Goal: Task Accomplishment & Management: Use online tool/utility

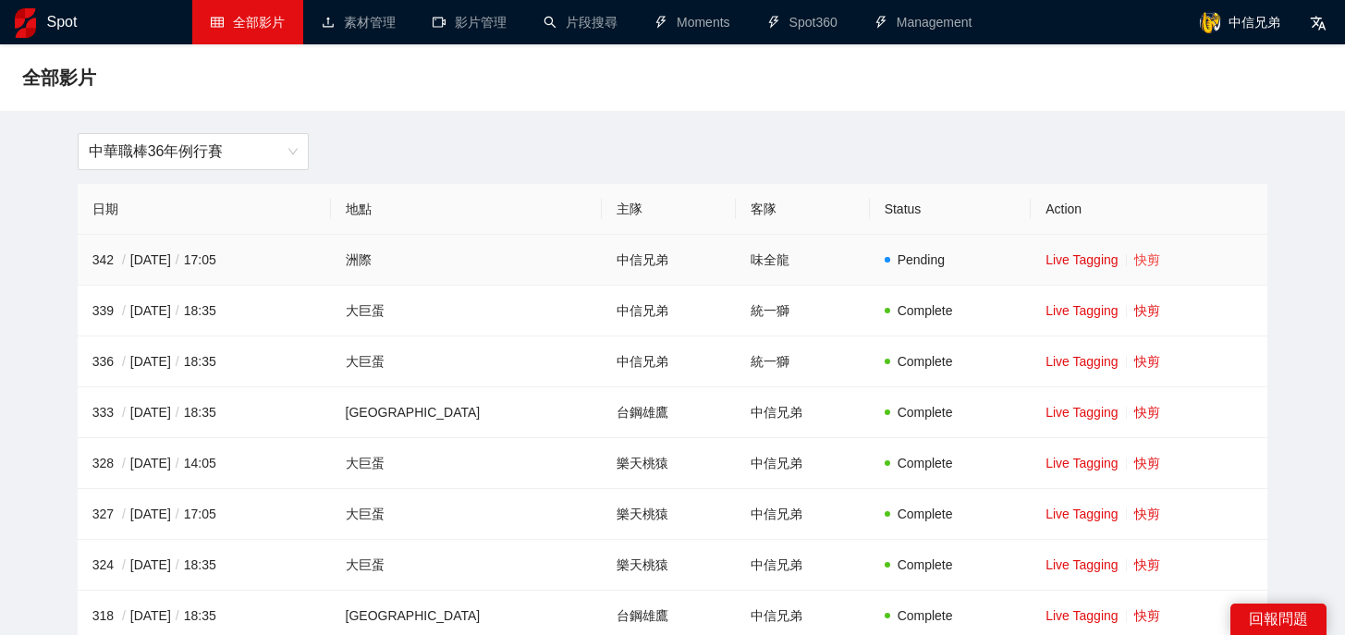
click at [1134, 265] on link "快剪" at bounding box center [1147, 259] width 26 height 15
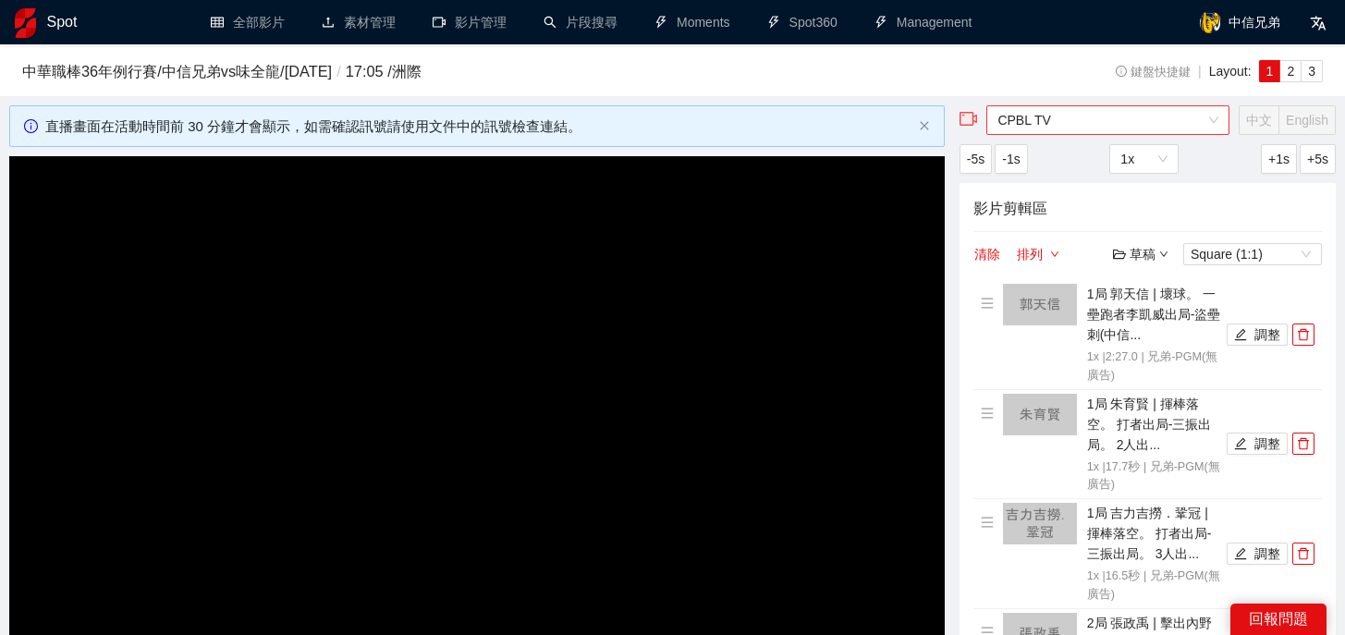
click at [1139, 118] on span "CPBL TV" at bounding box center [1107, 120] width 221 height 28
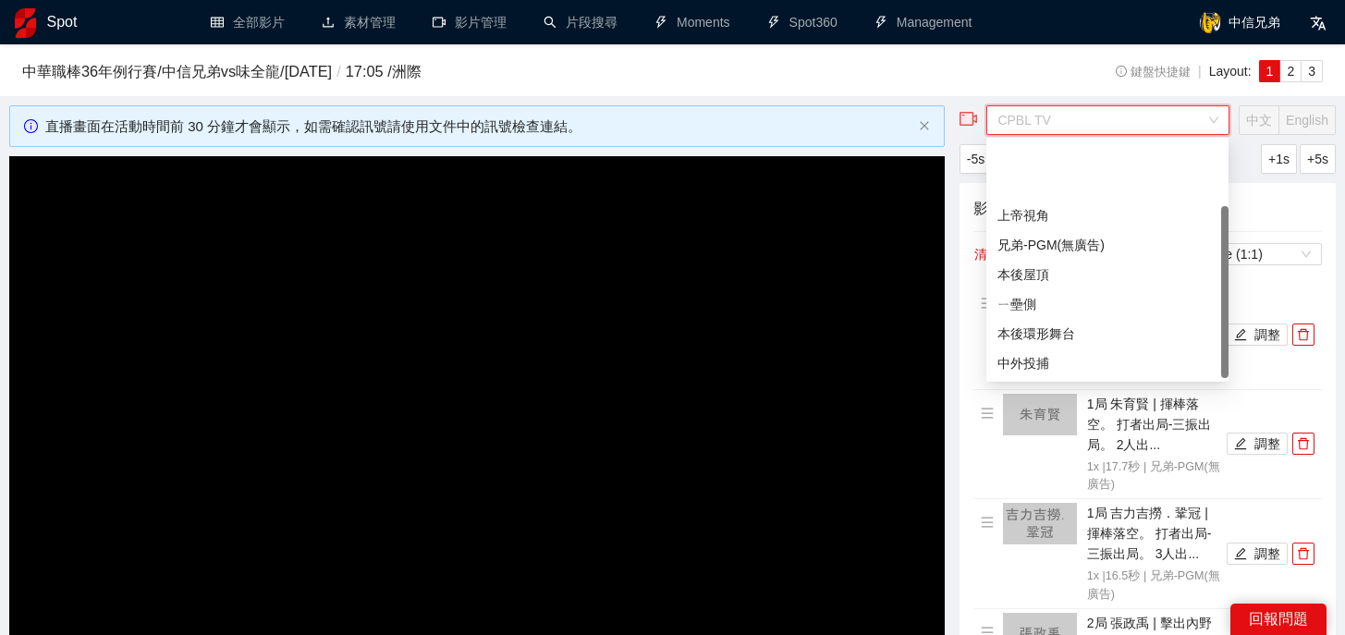
scroll to position [89, 0]
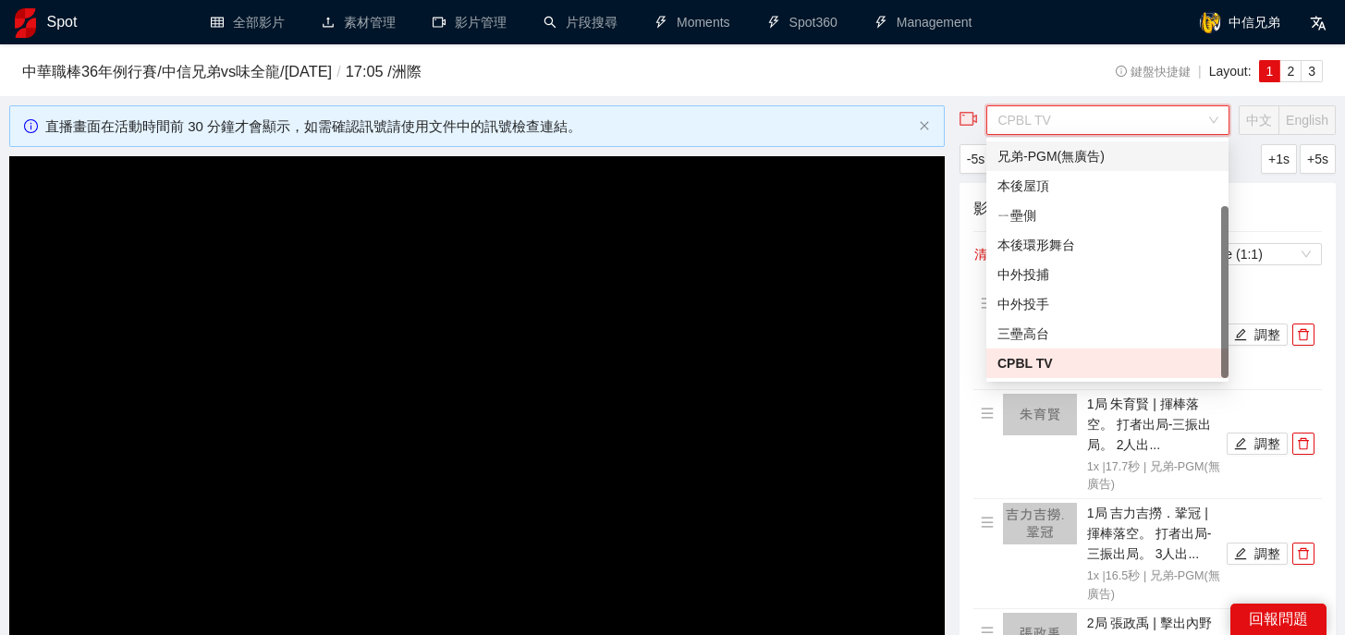
click at [1089, 165] on div "兄弟-PGM(無廣告)" at bounding box center [1107, 156] width 220 height 20
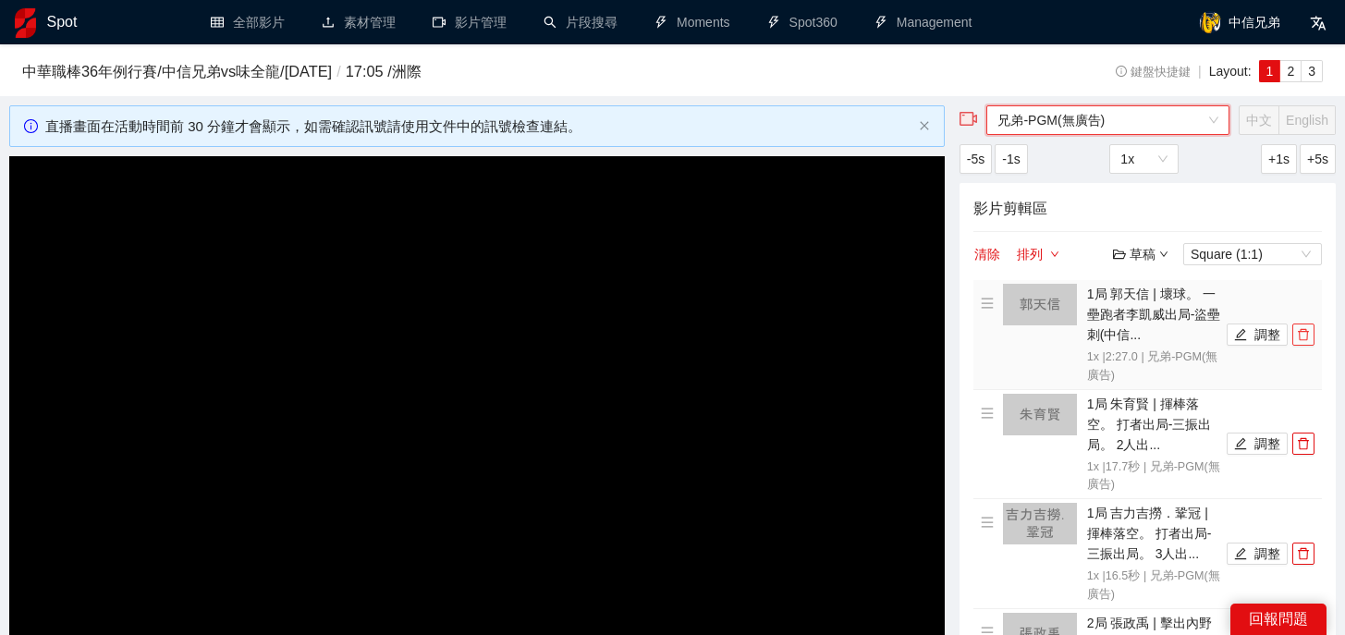
click at [1304, 331] on icon "delete" at bounding box center [1303, 335] width 11 height 12
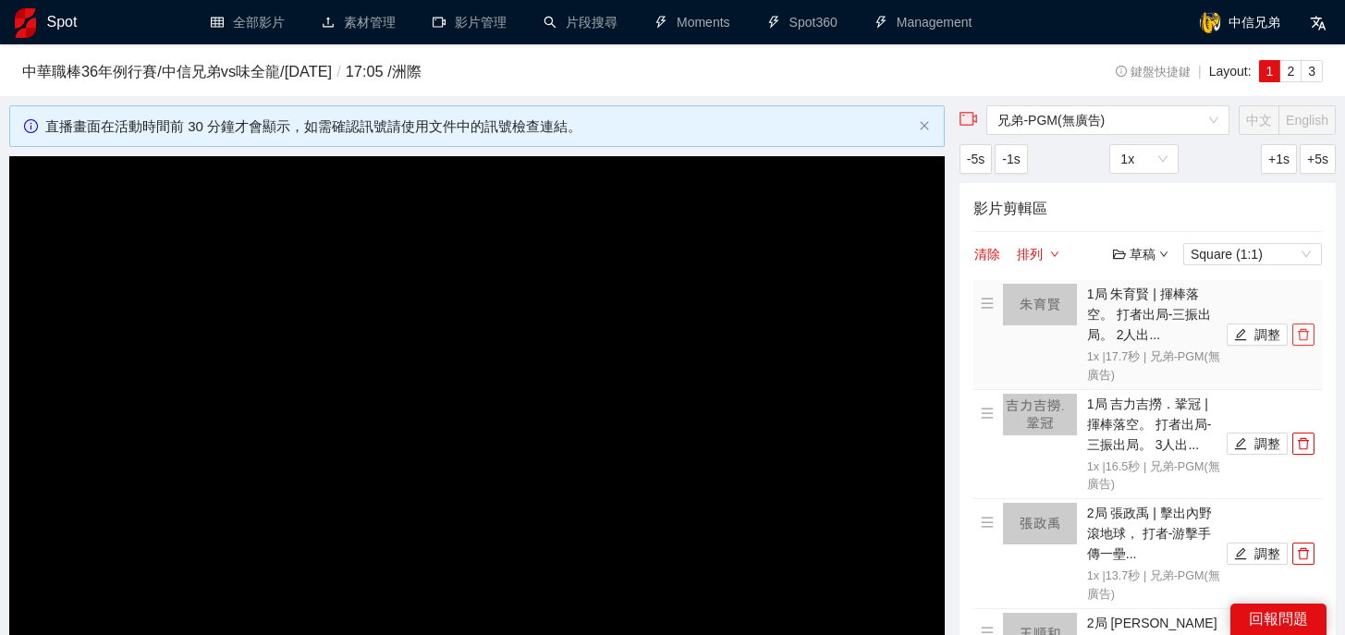
click at [1304, 331] on icon "delete" at bounding box center [1303, 335] width 11 height 12
click at [1304, 438] on icon "delete" at bounding box center [1303, 444] width 11 height 12
click at [1304, 331] on icon "delete" at bounding box center [1303, 335] width 11 height 12
click at [1304, 438] on icon "delete" at bounding box center [1303, 444] width 11 height 12
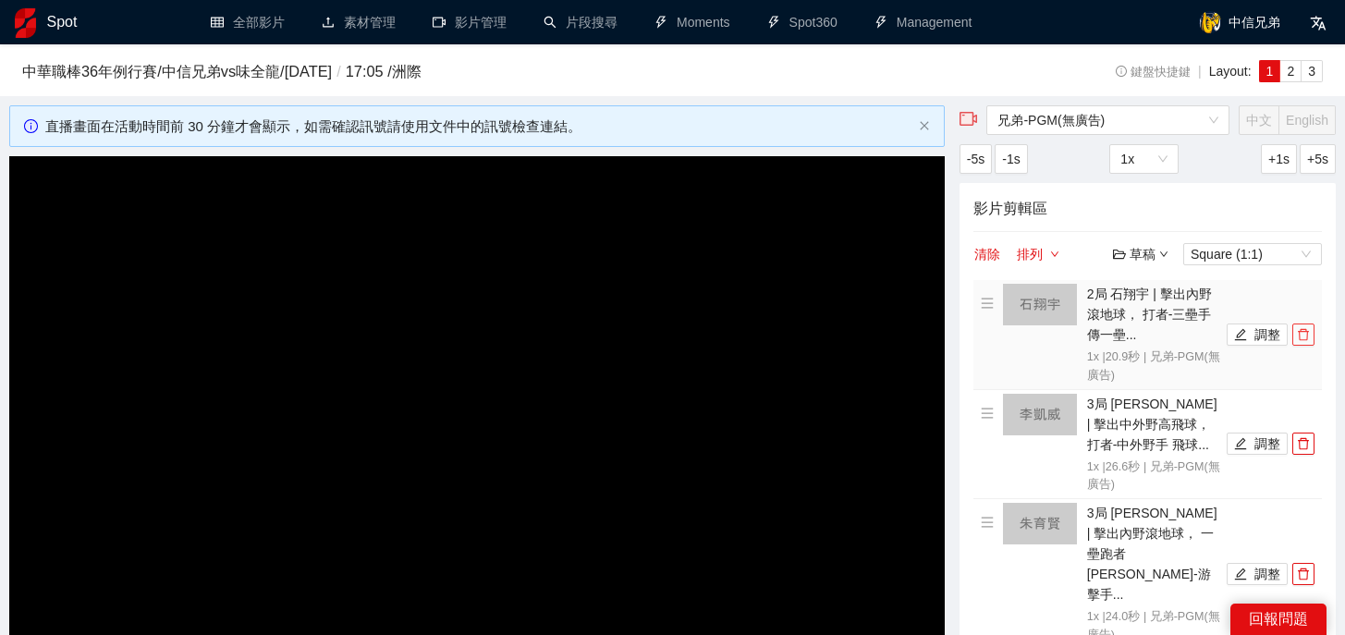
click at [1304, 331] on icon "delete" at bounding box center [1303, 335] width 11 height 12
click at [1304, 438] on icon "delete" at bounding box center [1303, 444] width 11 height 12
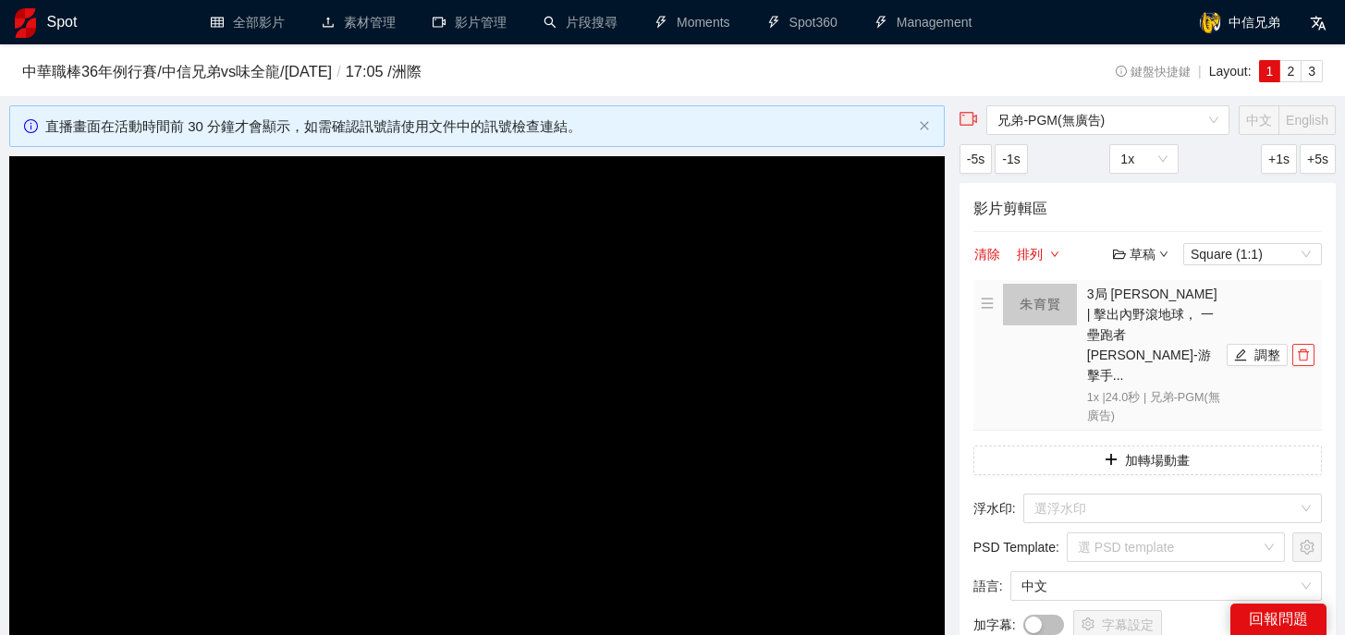
click at [1304, 349] on icon "delete" at bounding box center [1303, 355] width 11 height 12
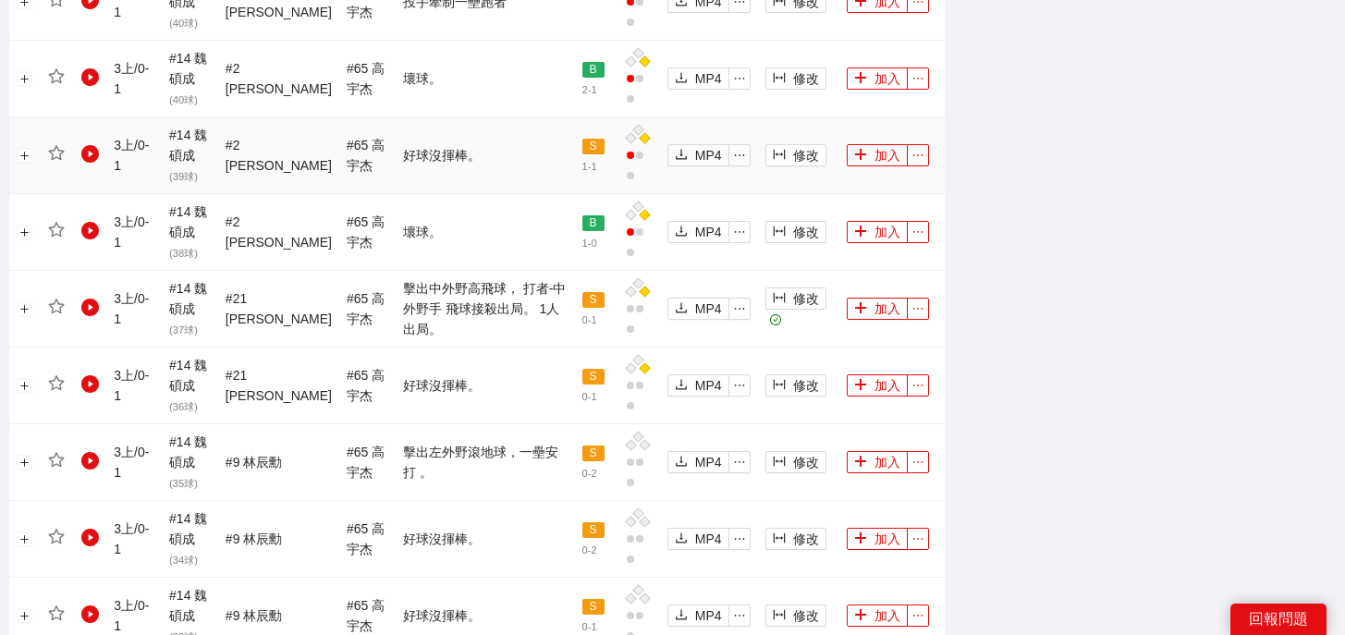
scroll to position [2145, 0]
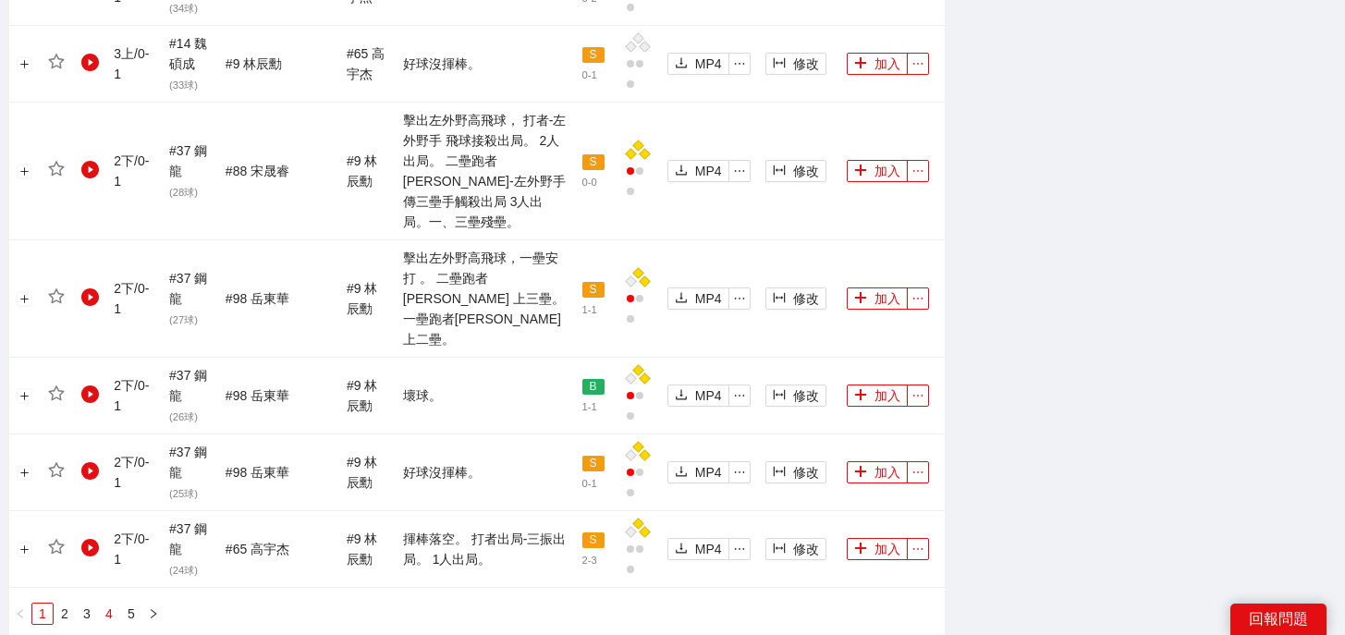
click at [104, 604] on link "4" at bounding box center [109, 614] width 20 height 20
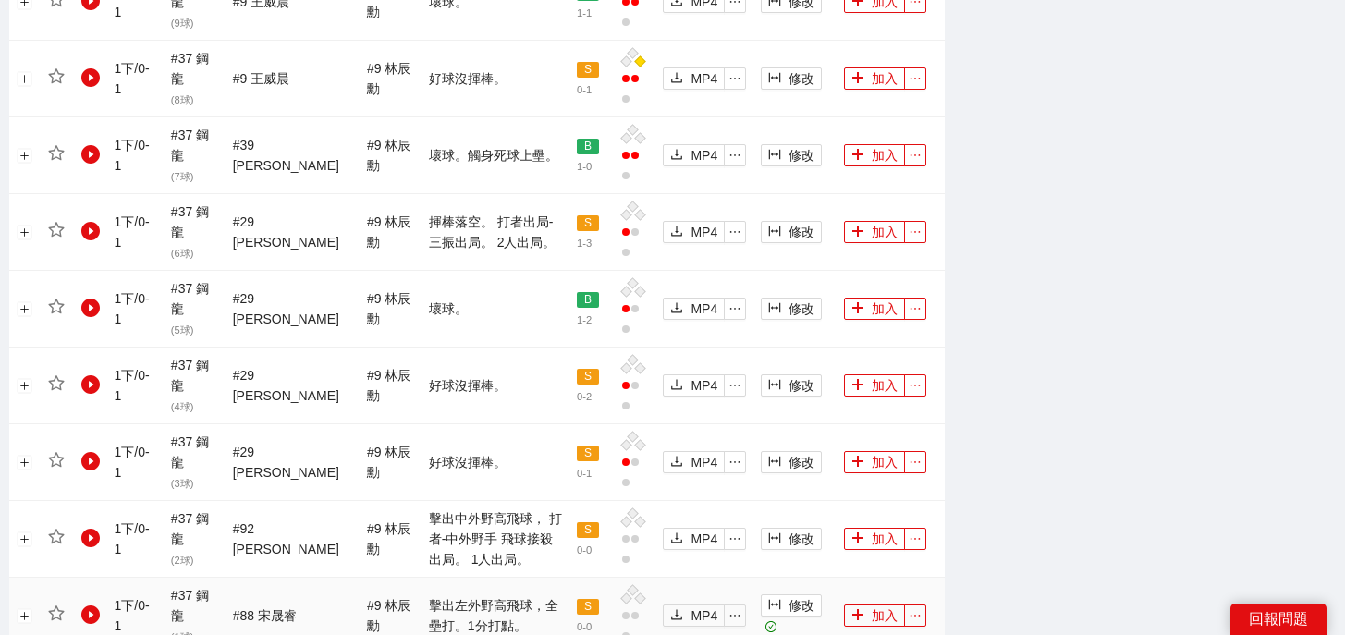
scroll to position [1923, 0]
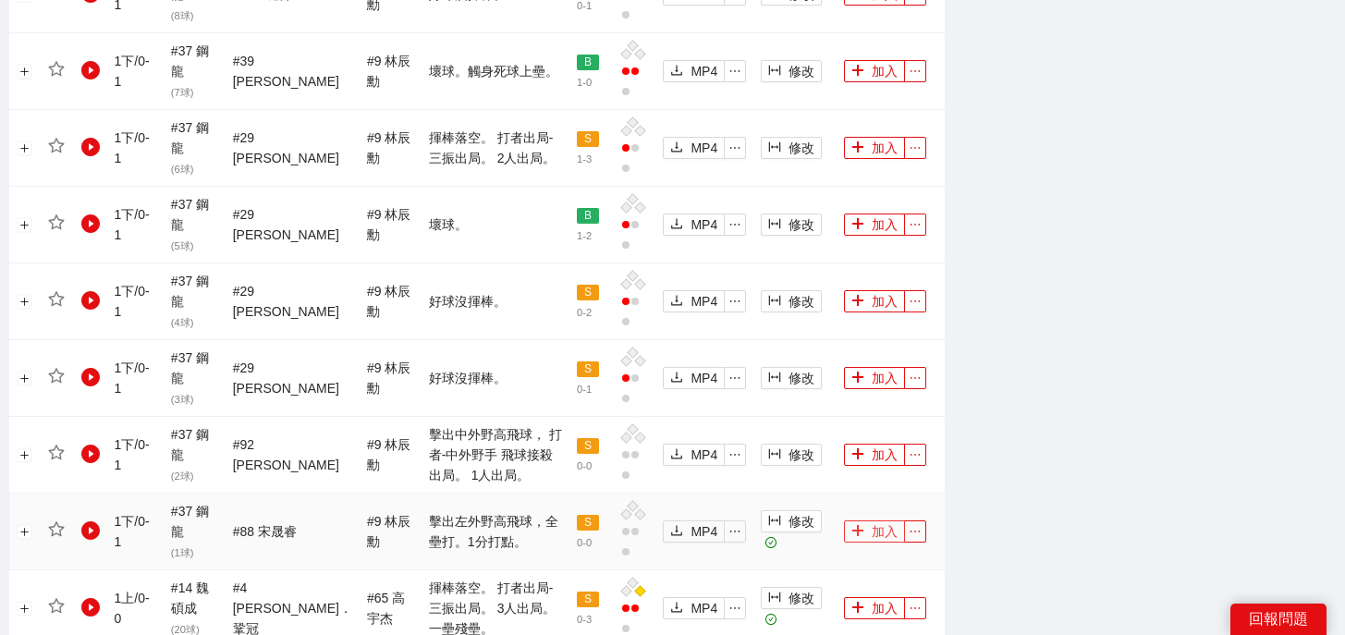
click at [872, 520] on button "加入" at bounding box center [874, 531] width 61 height 22
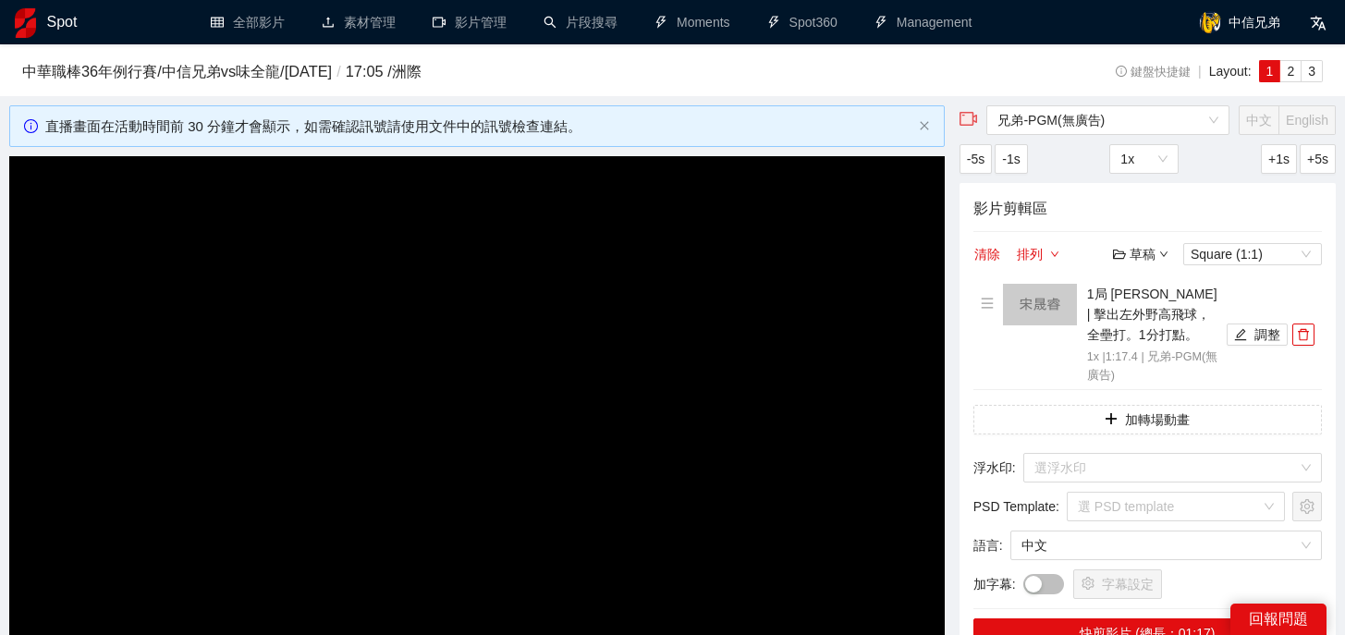
scroll to position [118, 0]
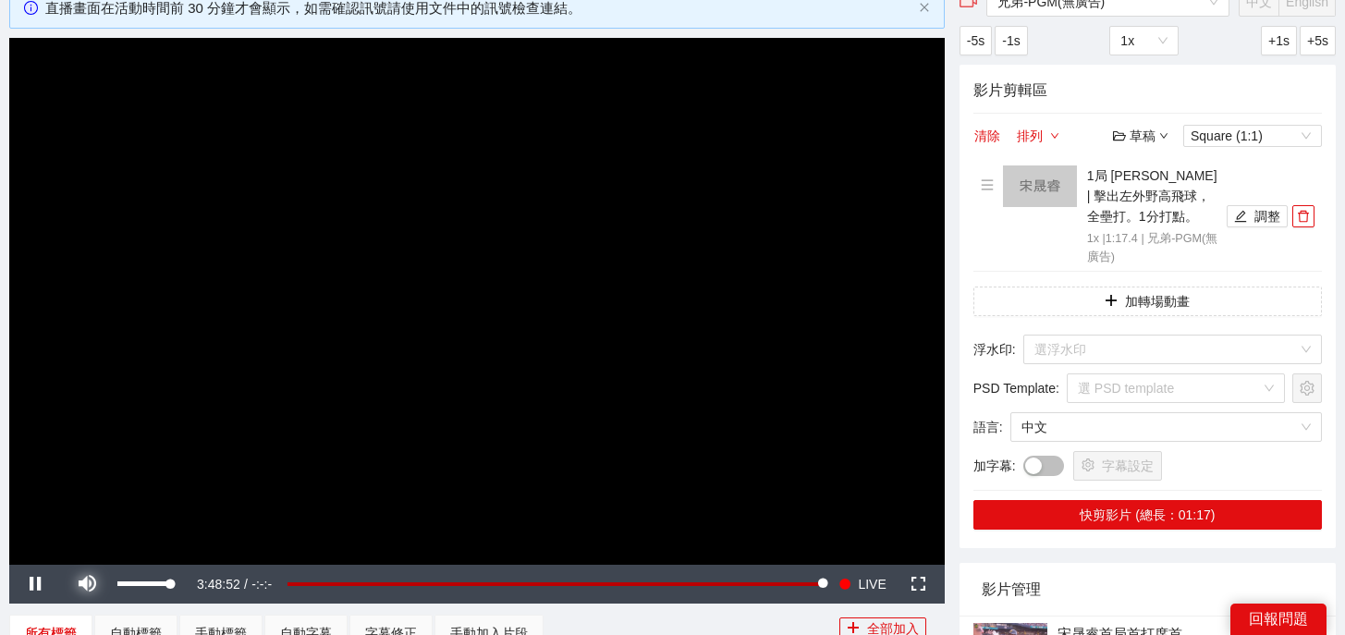
click at [81, 584] on span "Video Player" at bounding box center [87, 584] width 52 height 0
click at [1257, 219] on button "調整" at bounding box center [1257, 216] width 61 height 22
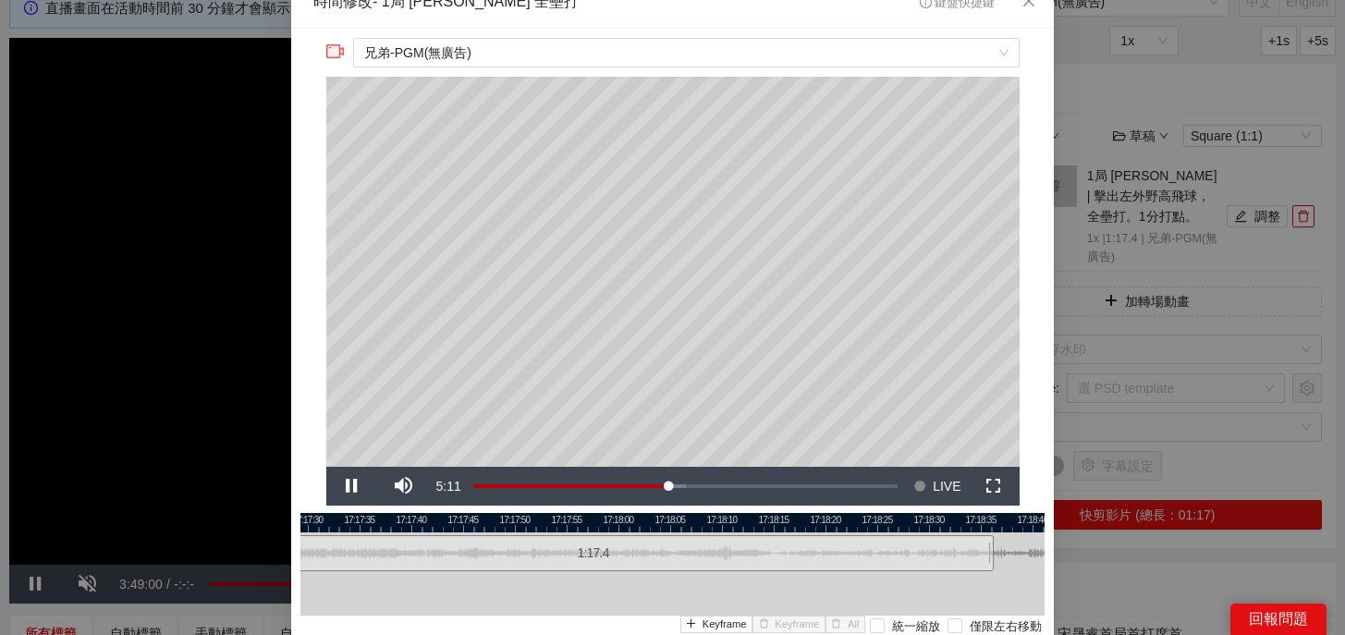
scroll to position [20, 0]
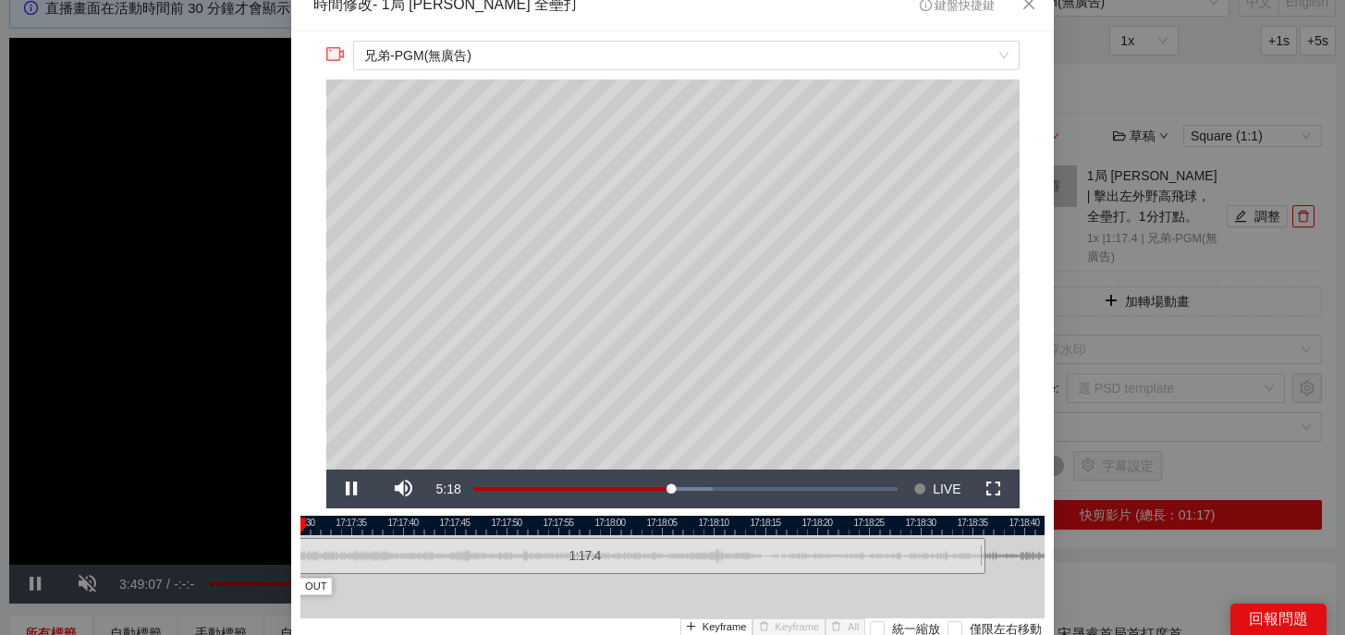
click at [691, 518] on div at bounding box center [664, 525] width 744 height 19
drag, startPoint x: 323, startPoint y: 522, endPoint x: 674, endPoint y: 546, distance: 352.1
click at [674, 546] on div "17:17:30 17:17:35 17:17:40 17:17:45 17:17:50 17:17:55 17:18:00 17:18:05 17:18:1…" at bounding box center [672, 600] width 744 height 169
drag, startPoint x: 983, startPoint y: 562, endPoint x: 733, endPoint y: 569, distance: 250.6
click at [733, 569] on div at bounding box center [731, 556] width 11 height 42
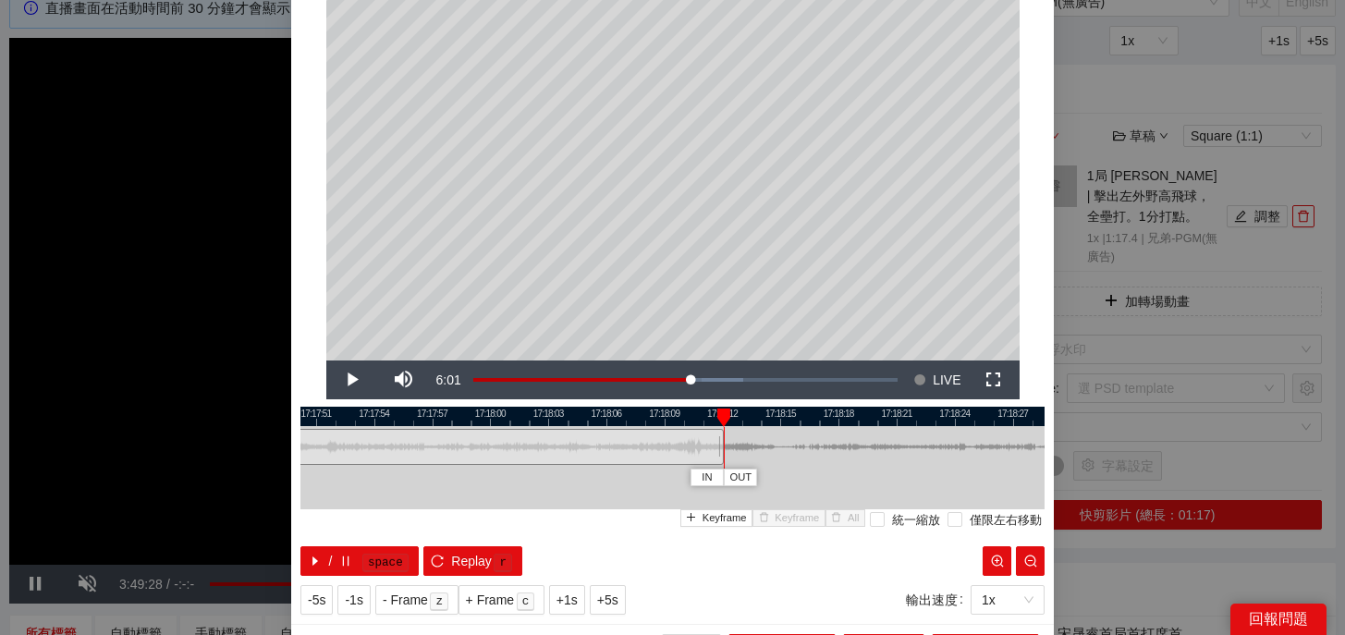
scroll to position [166, 0]
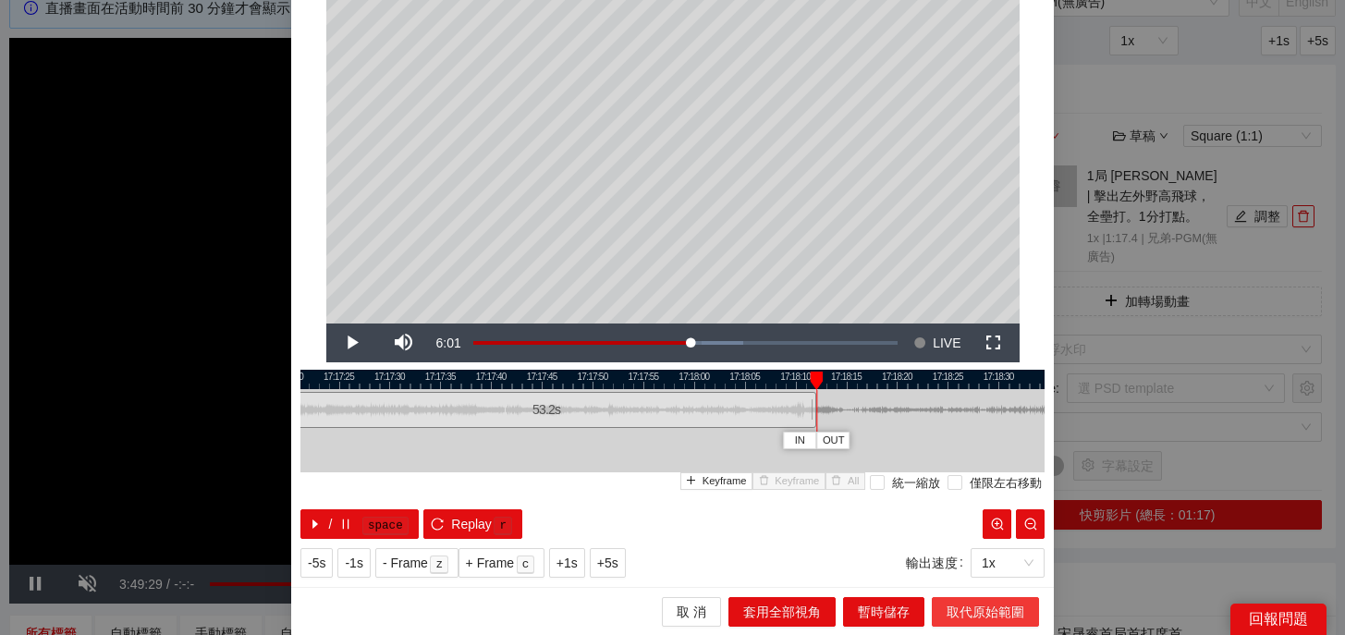
click at [970, 617] on span "取代原始範圍" at bounding box center [985, 612] width 78 height 20
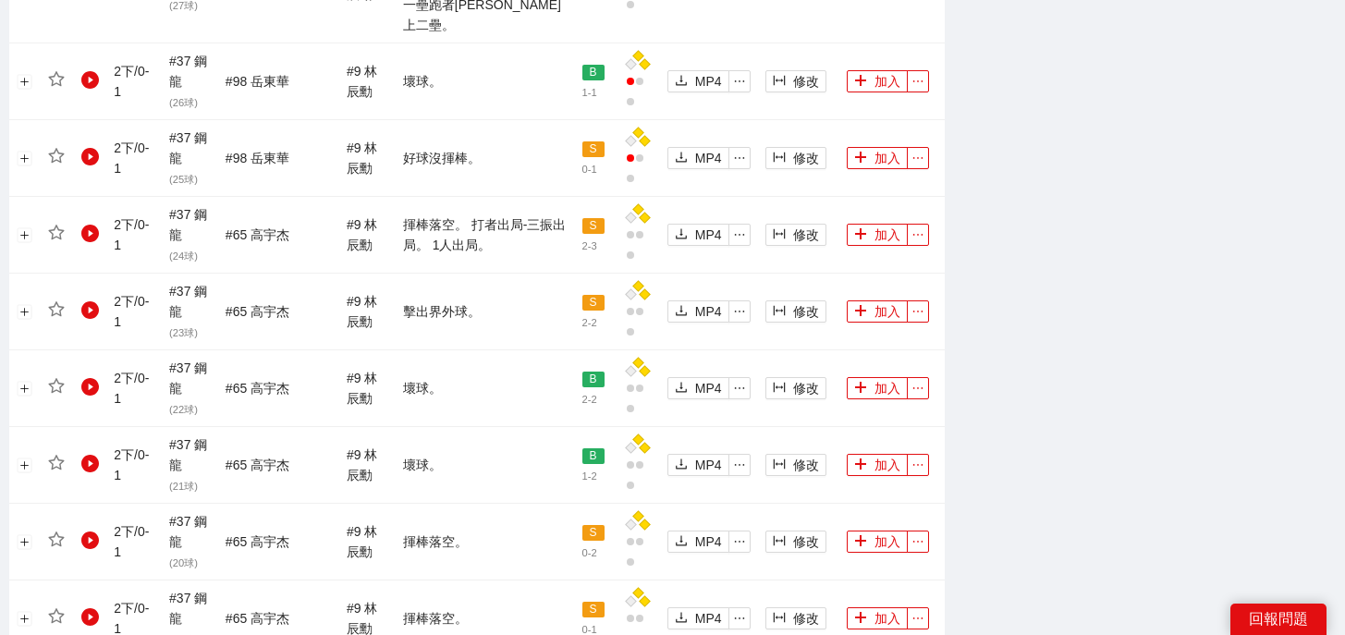
scroll to position [1964, 0]
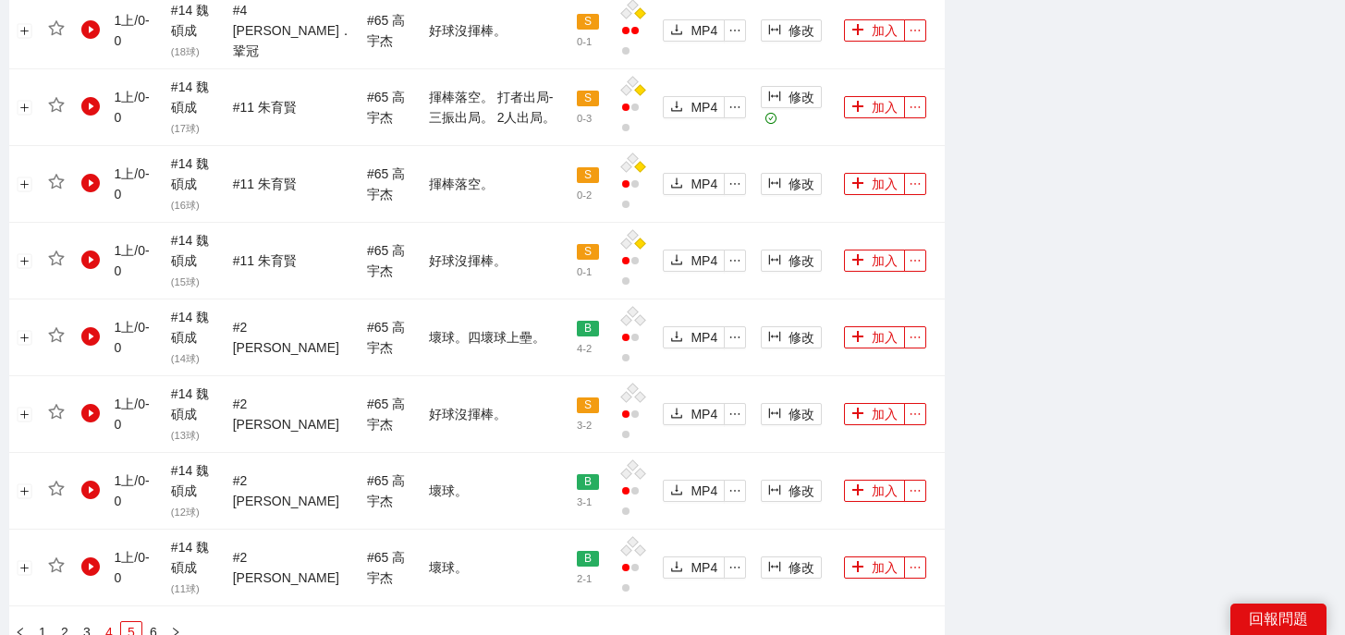
click at [103, 622] on link "4" at bounding box center [109, 632] width 20 height 20
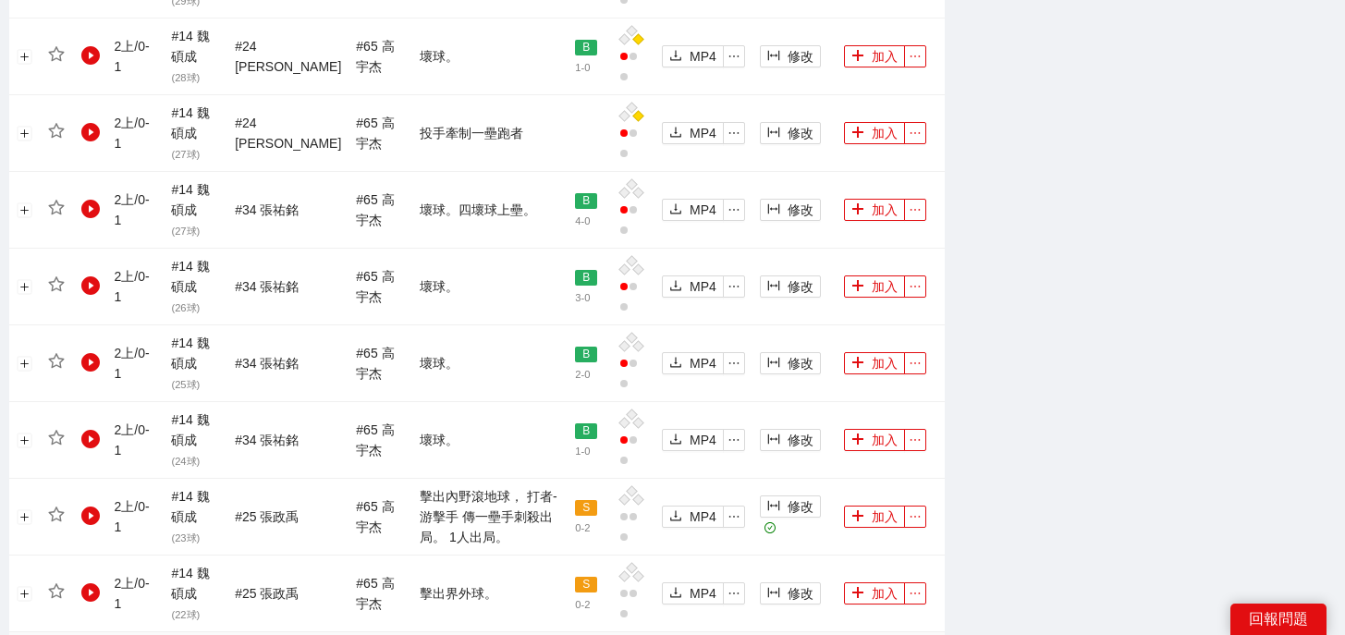
scroll to position [2005, 0]
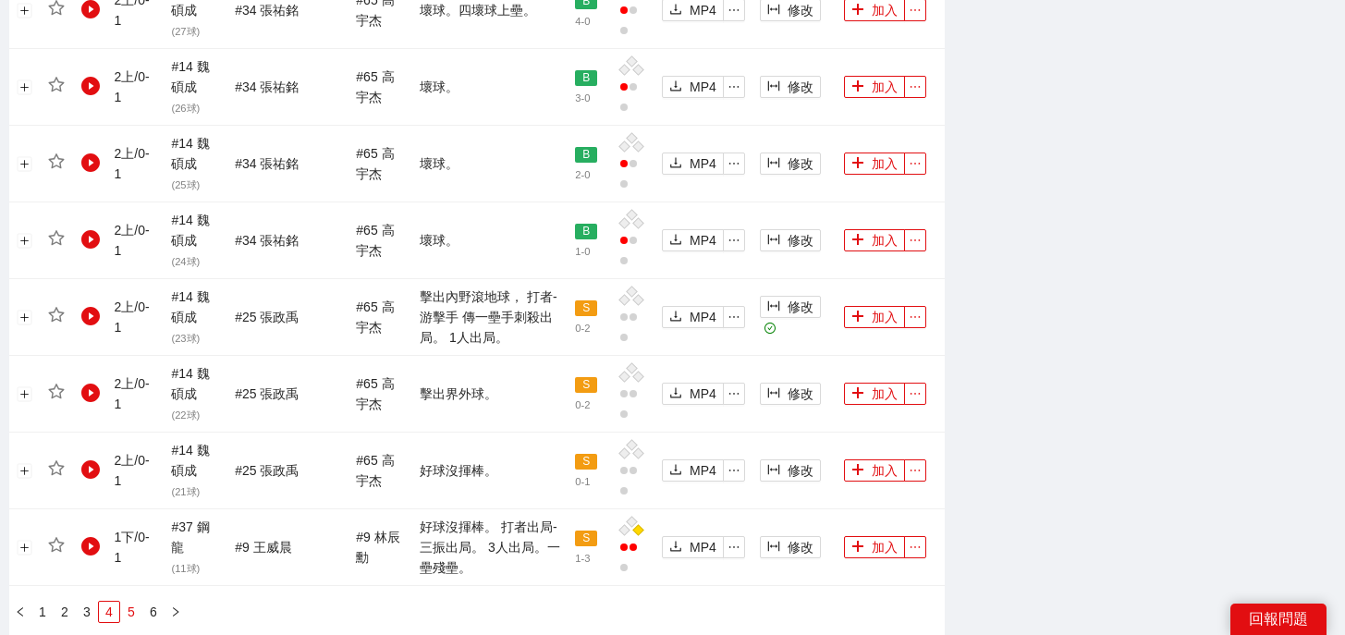
click at [129, 602] on link "5" at bounding box center [131, 612] width 20 height 20
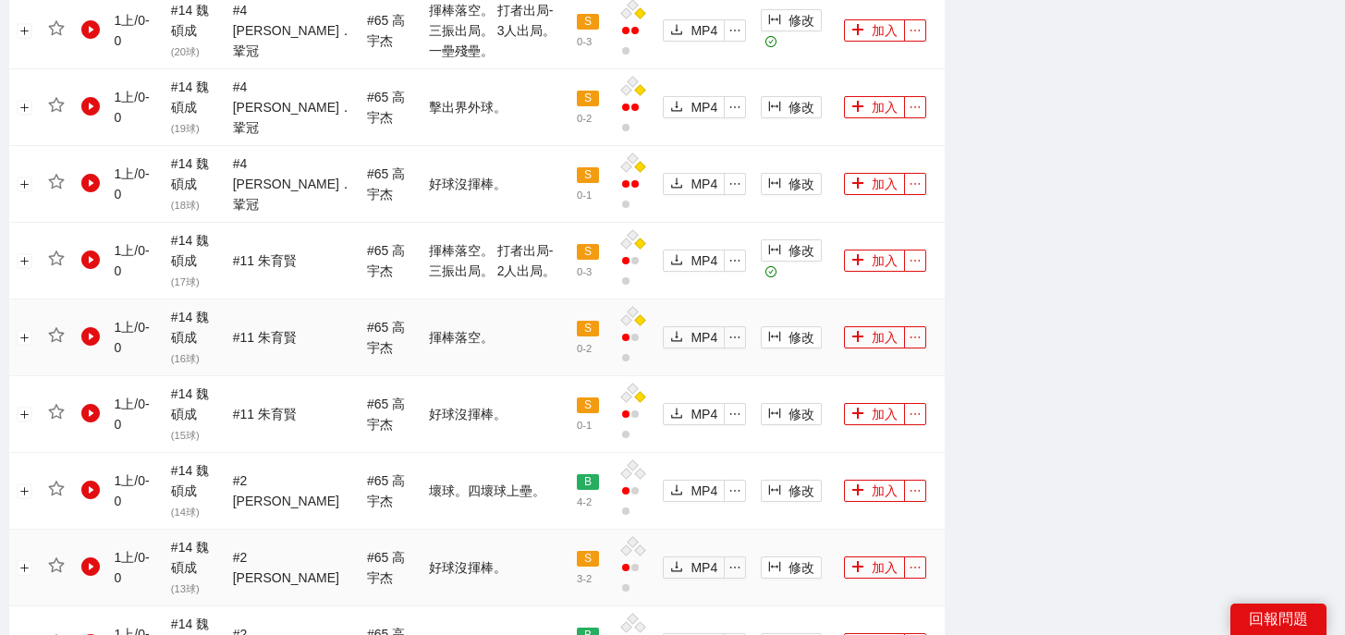
scroll to position [1377, 0]
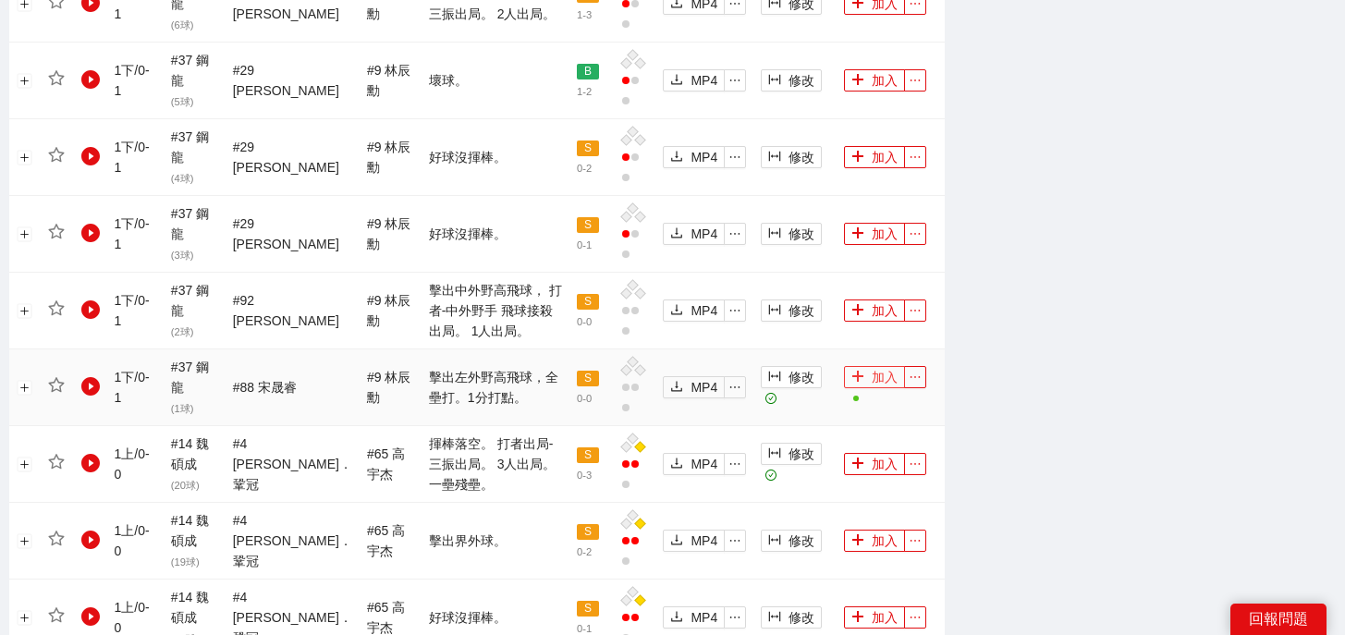
click at [882, 366] on button "加入" at bounding box center [874, 377] width 61 height 22
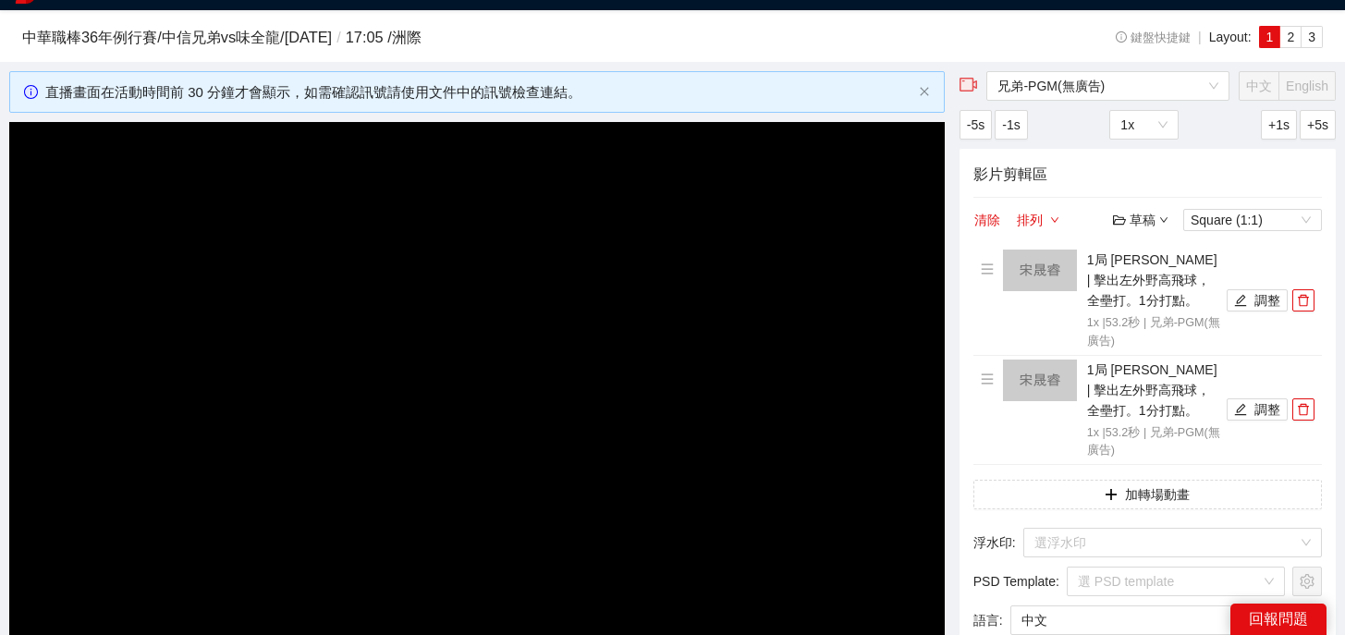
scroll to position [0, 0]
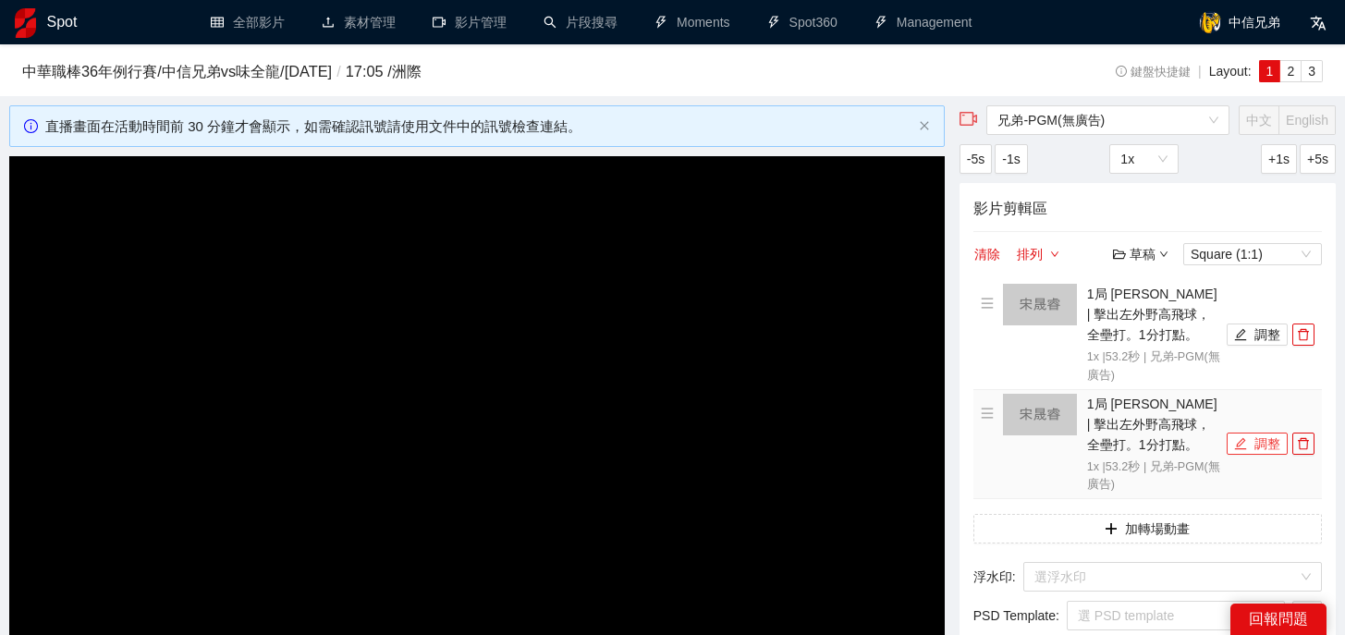
click at [1246, 453] on button "調整" at bounding box center [1257, 444] width 61 height 22
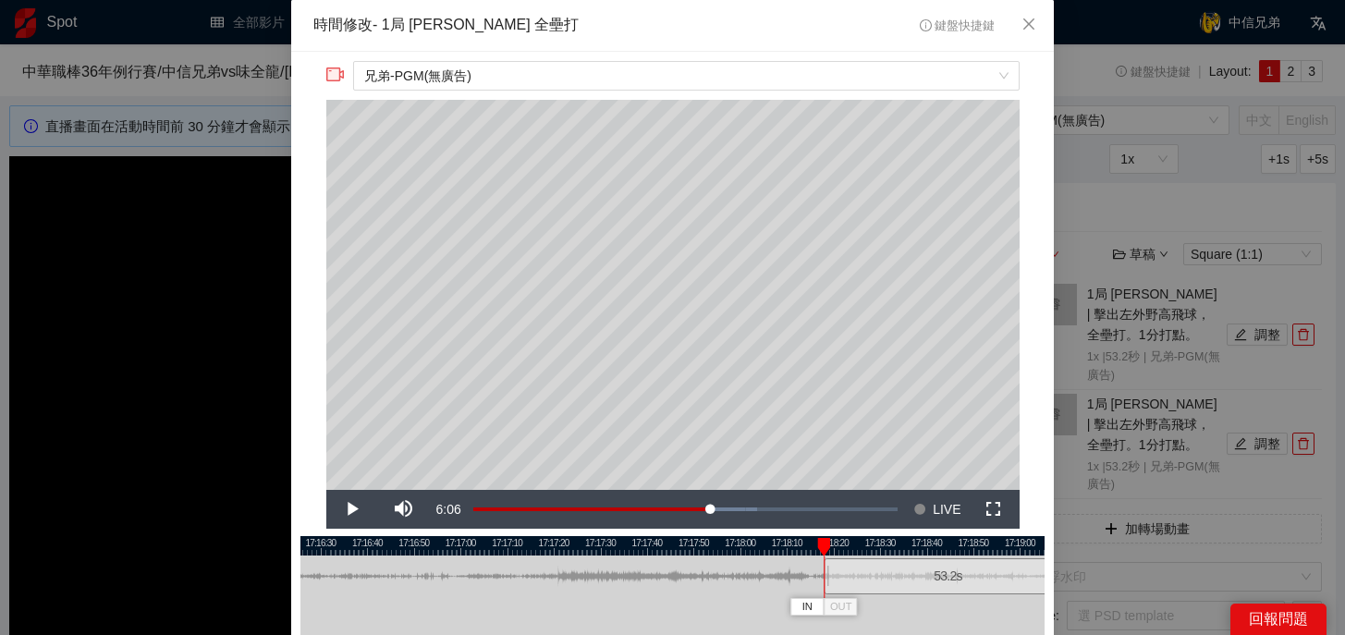
drag, startPoint x: 584, startPoint y: 575, endPoint x: 859, endPoint y: 580, distance: 274.6
click at [860, 580] on div "53.2 s" at bounding box center [948, 576] width 248 height 36
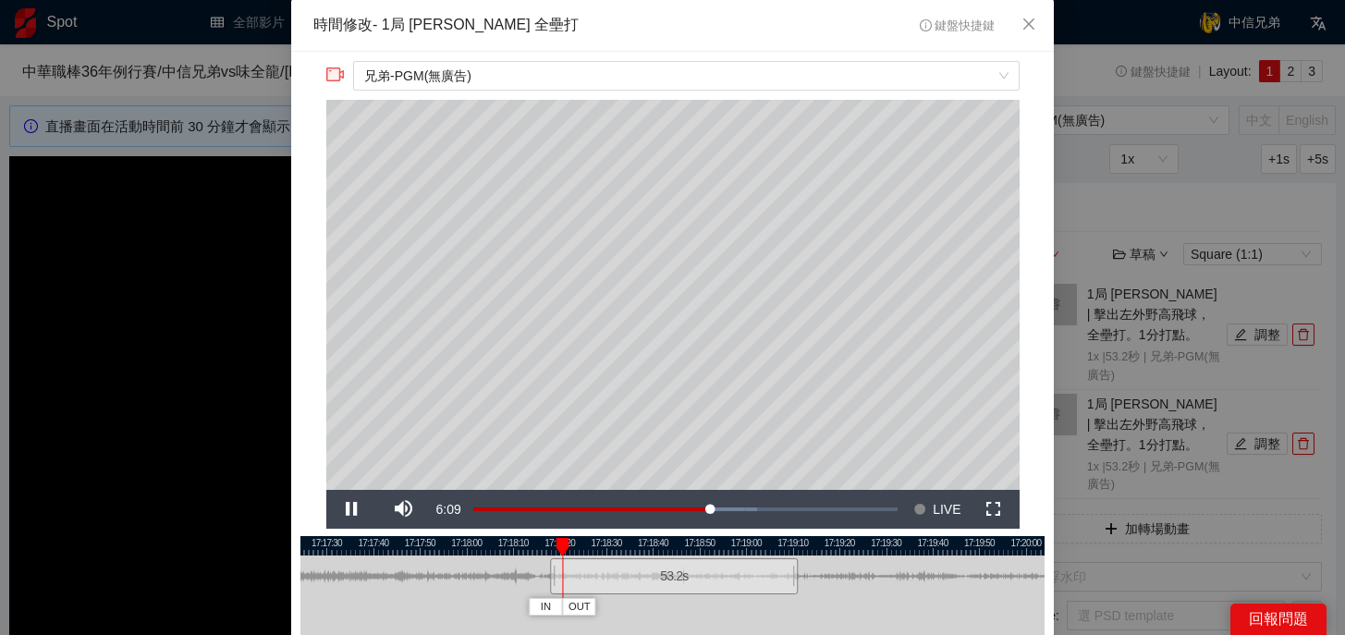
drag, startPoint x: 930, startPoint y: 543, endPoint x: 656, endPoint y: 547, distance: 273.6
click at [656, 547] on div at bounding box center [399, 545] width 744 height 19
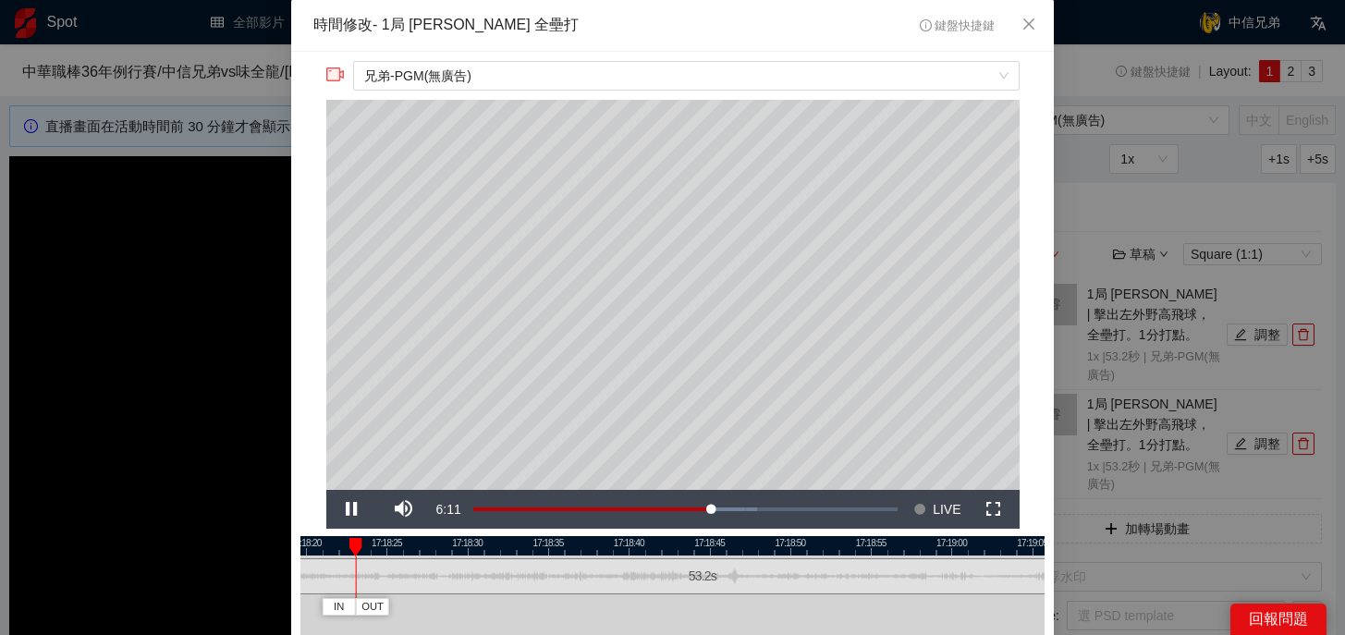
drag, startPoint x: 843, startPoint y: 549, endPoint x: 789, endPoint y: 549, distance: 53.6
click at [789, 549] on div at bounding box center [638, 545] width 744 height 19
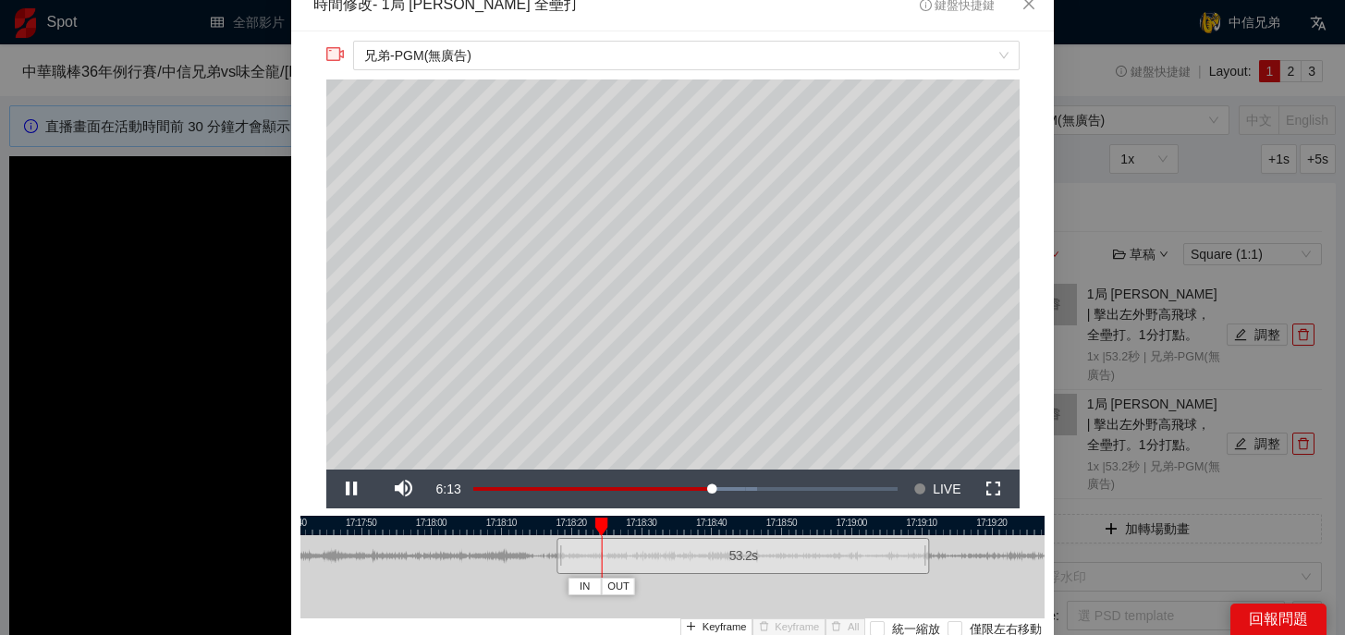
scroll to position [14, 0]
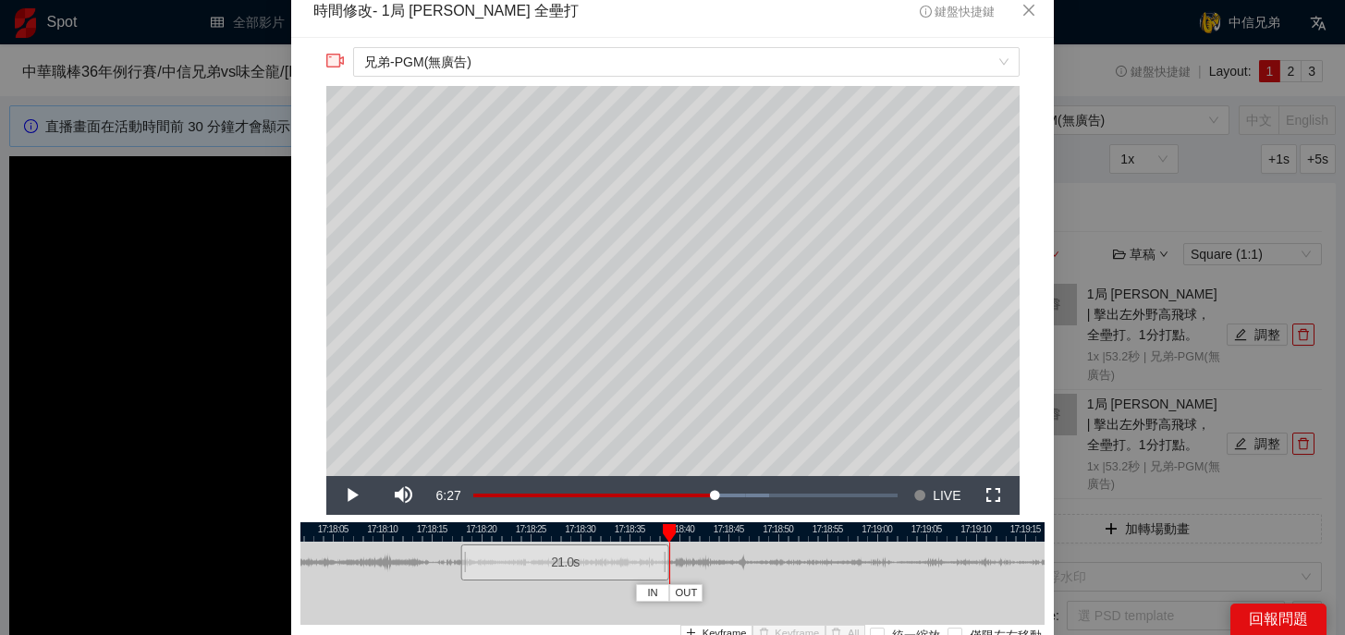
drag, startPoint x: 984, startPoint y: 567, endPoint x: 666, endPoint y: 568, distance: 318.0
click at [666, 568] on div at bounding box center [666, 563] width 11 height 42
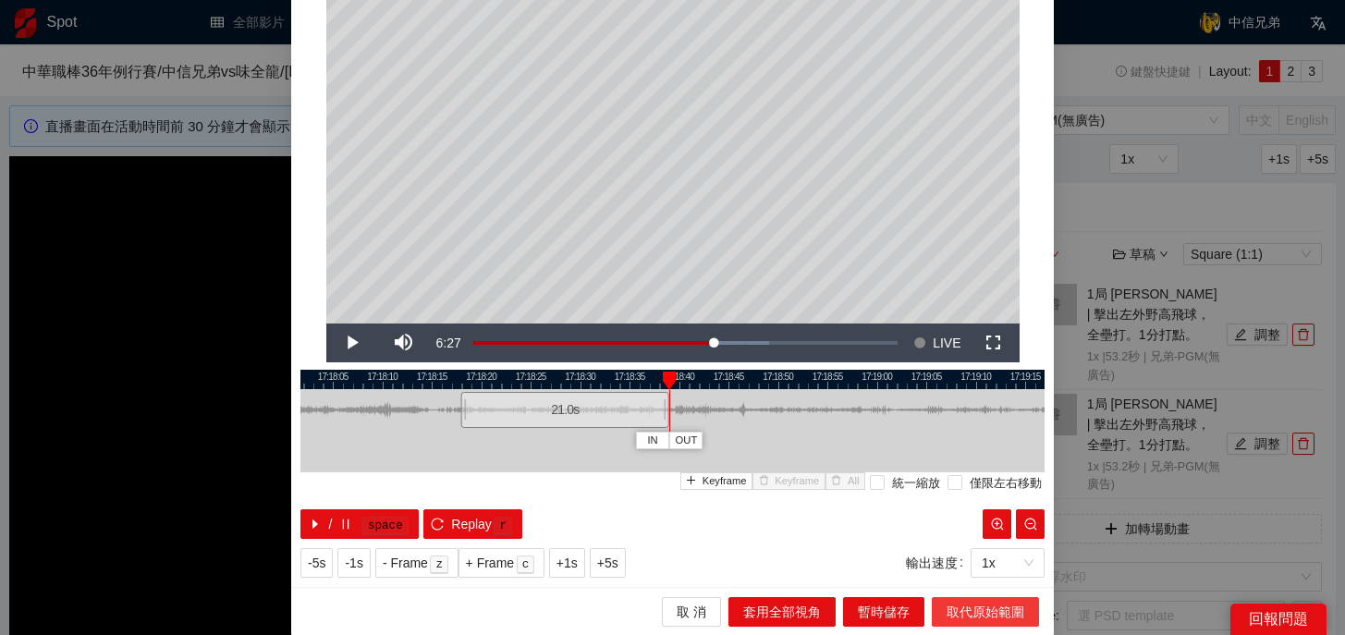
click at [995, 615] on span "取代原始範圍" at bounding box center [985, 612] width 78 height 20
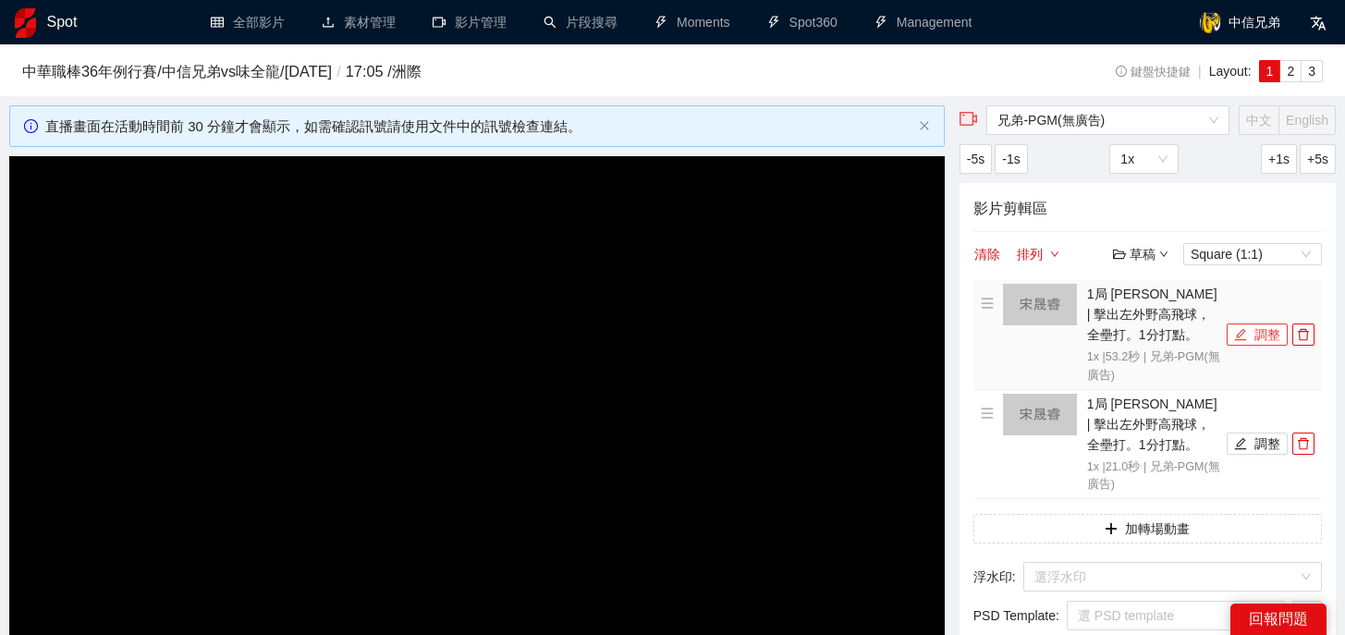
click at [1250, 338] on button "調整" at bounding box center [1257, 335] width 61 height 22
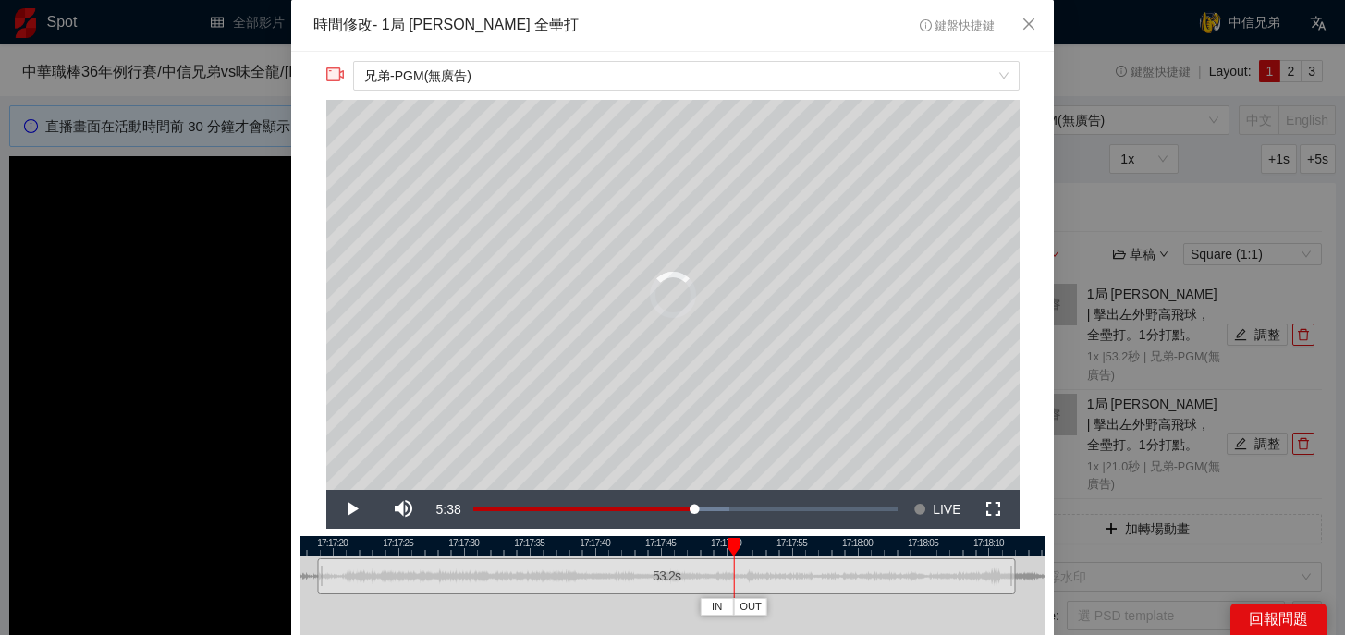
drag, startPoint x: 357, startPoint y: 539, endPoint x: 757, endPoint y: 548, distance: 400.3
click at [740, 548] on div at bounding box center [733, 547] width 13 height 18
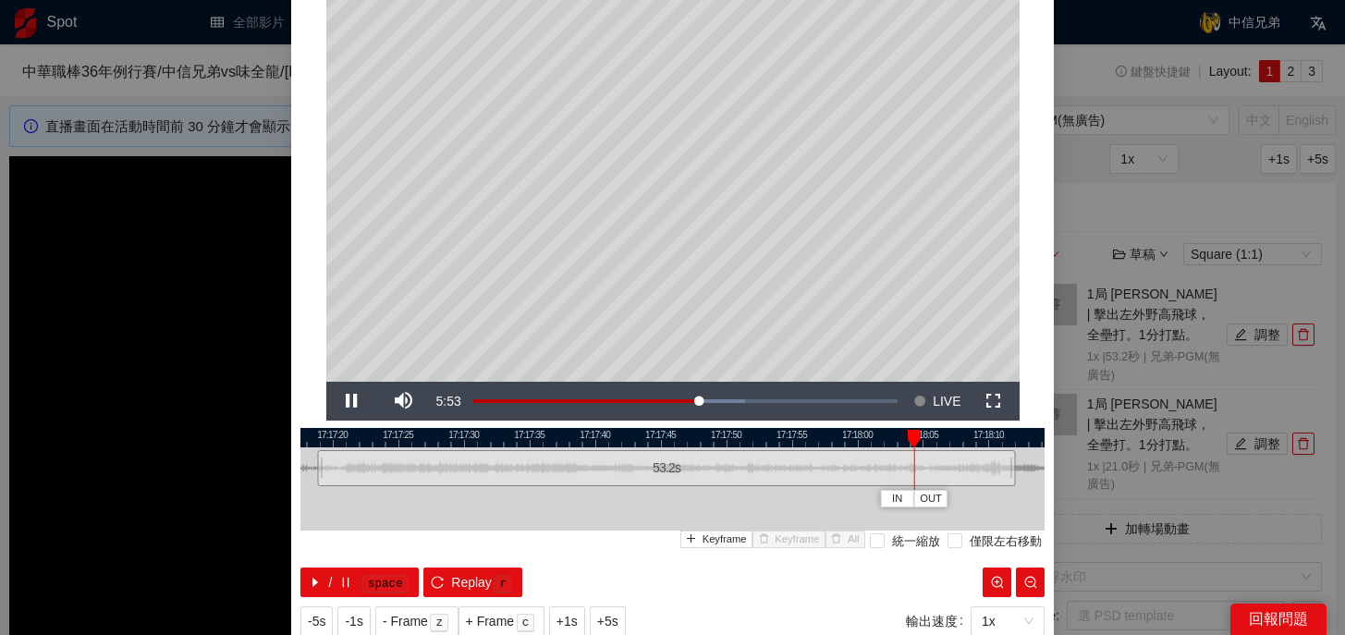
scroll to position [140, 0]
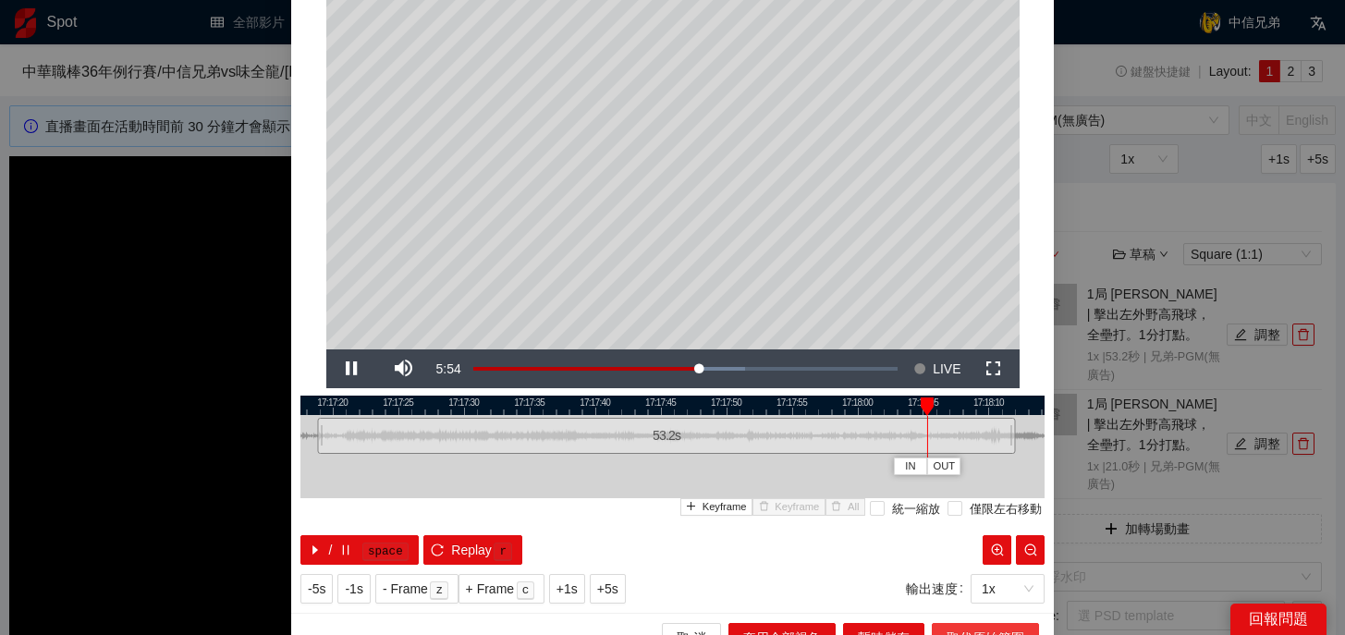
click at [960, 628] on span "取代原始範圍" at bounding box center [985, 638] width 78 height 20
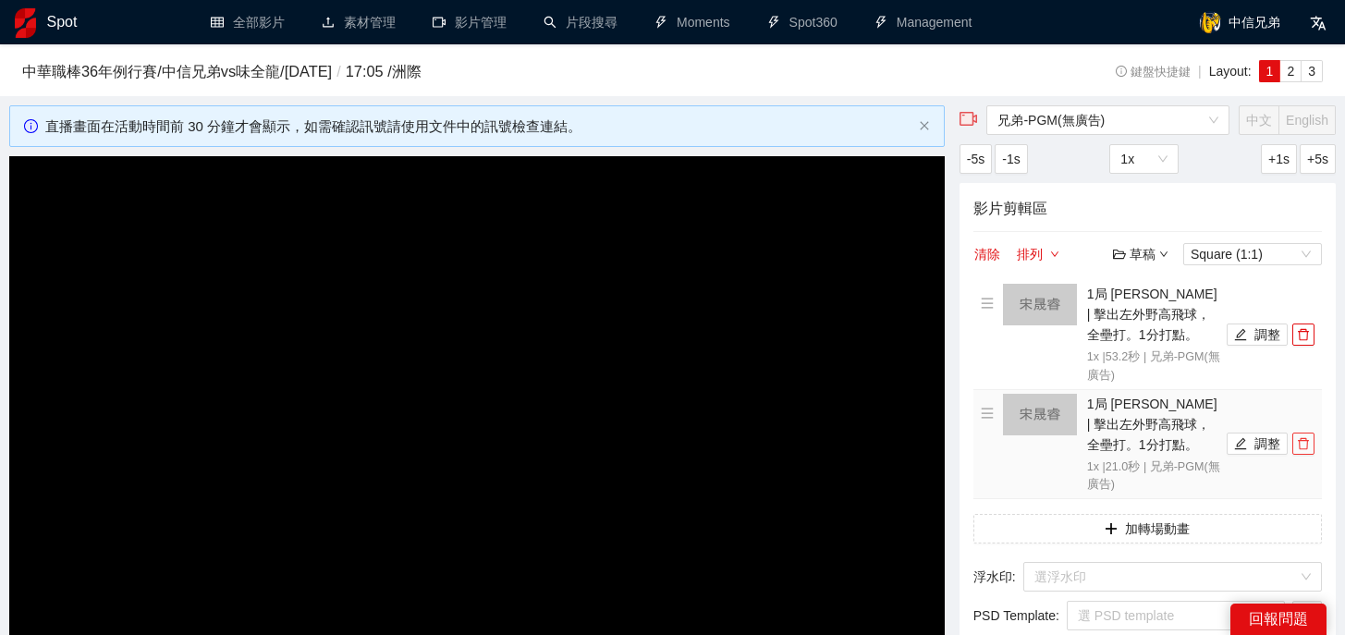
click at [1300, 443] on icon "delete" at bounding box center [1303, 443] width 13 height 13
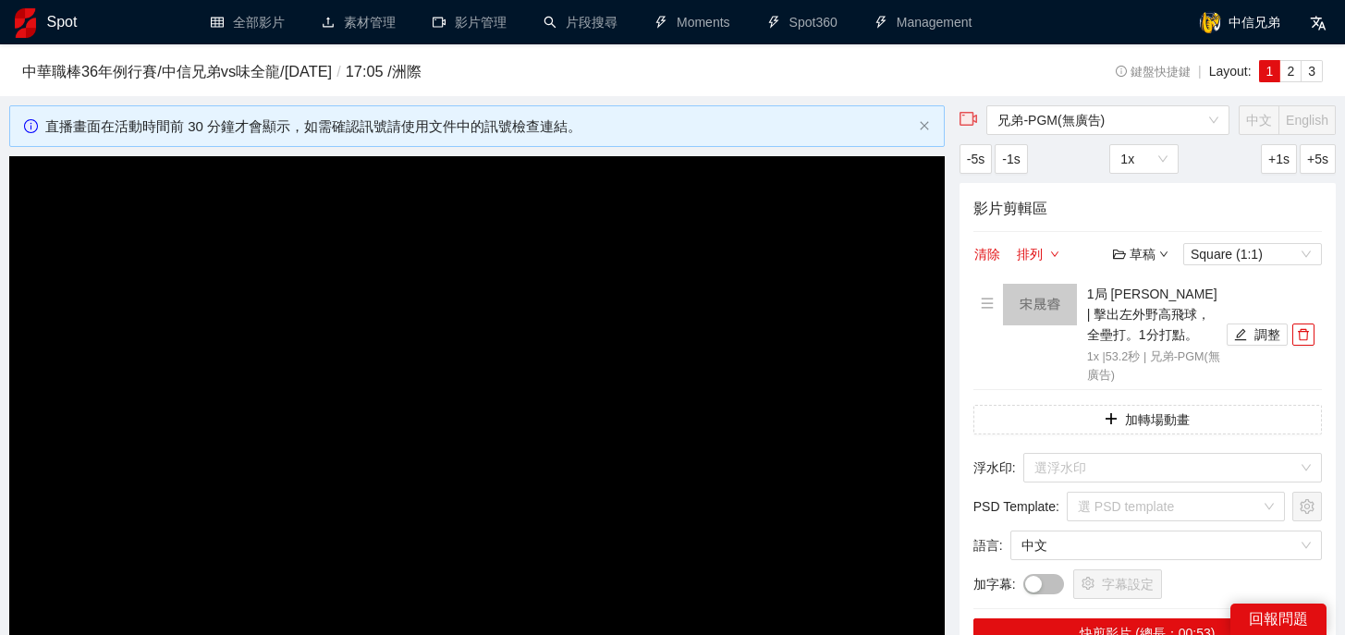
scroll to position [113, 0]
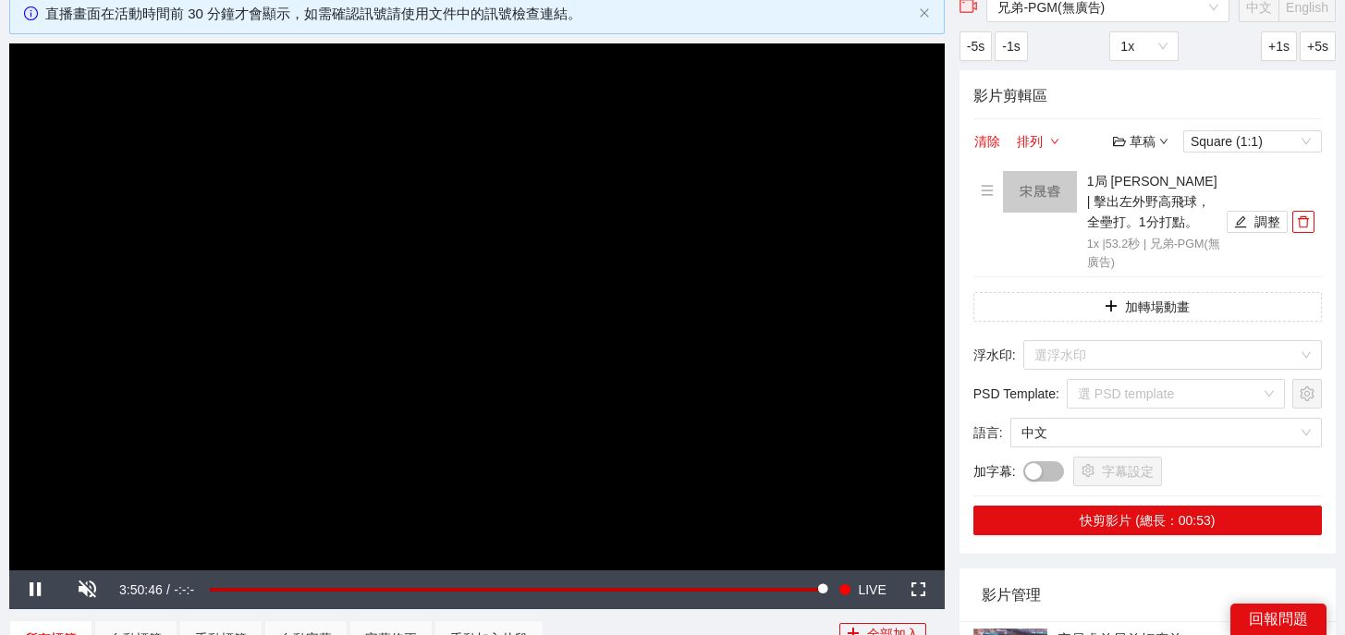
click at [1122, 534] on div "影片剪輯區 清除 排列 草稿 Square (1:1) 1局 [PERSON_NAME] | 擊出左外野高飛球，全壘打。1分打點。 1x | 53.2 秒 |…" at bounding box center [1147, 311] width 376 height 483
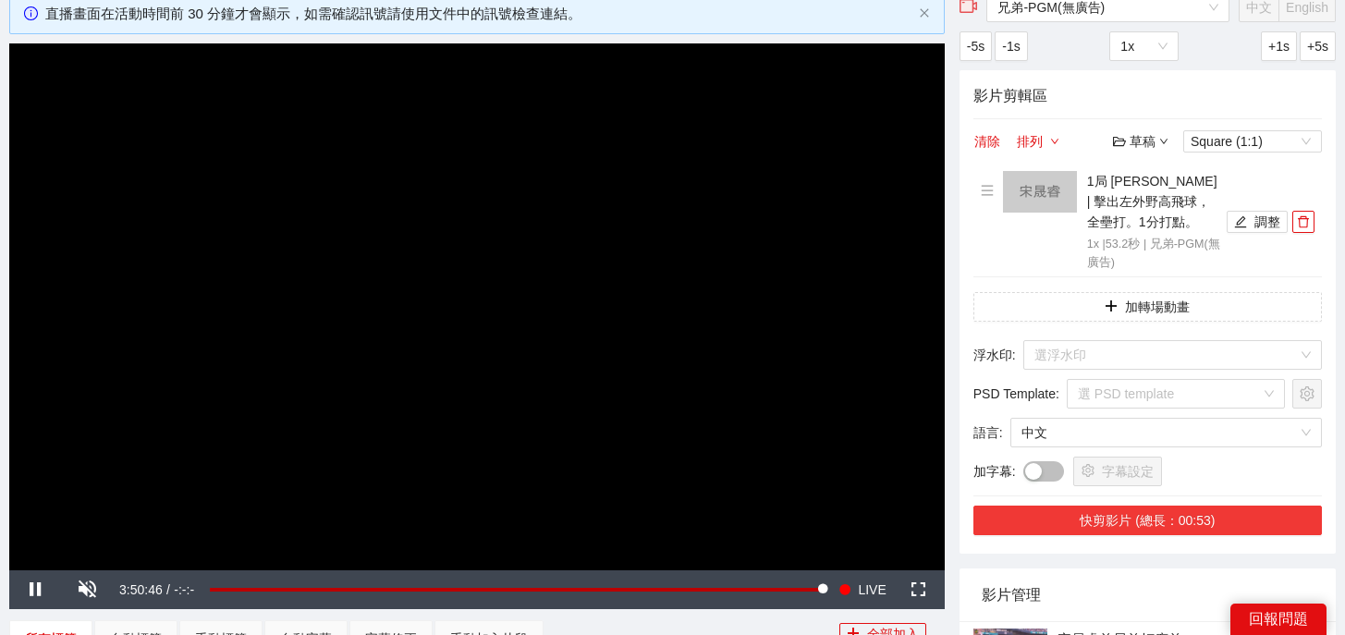
click at [1157, 522] on button "快剪影片 (總長：00:53)" at bounding box center [1147, 521] width 348 height 30
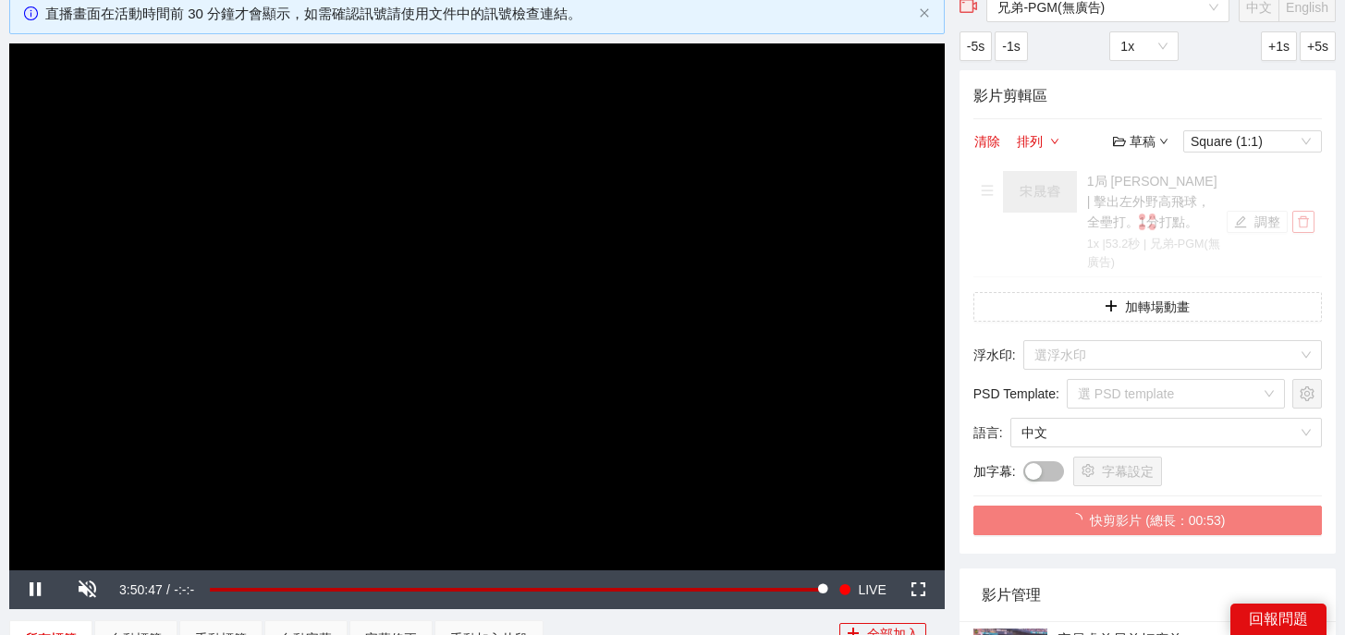
scroll to position [318, 0]
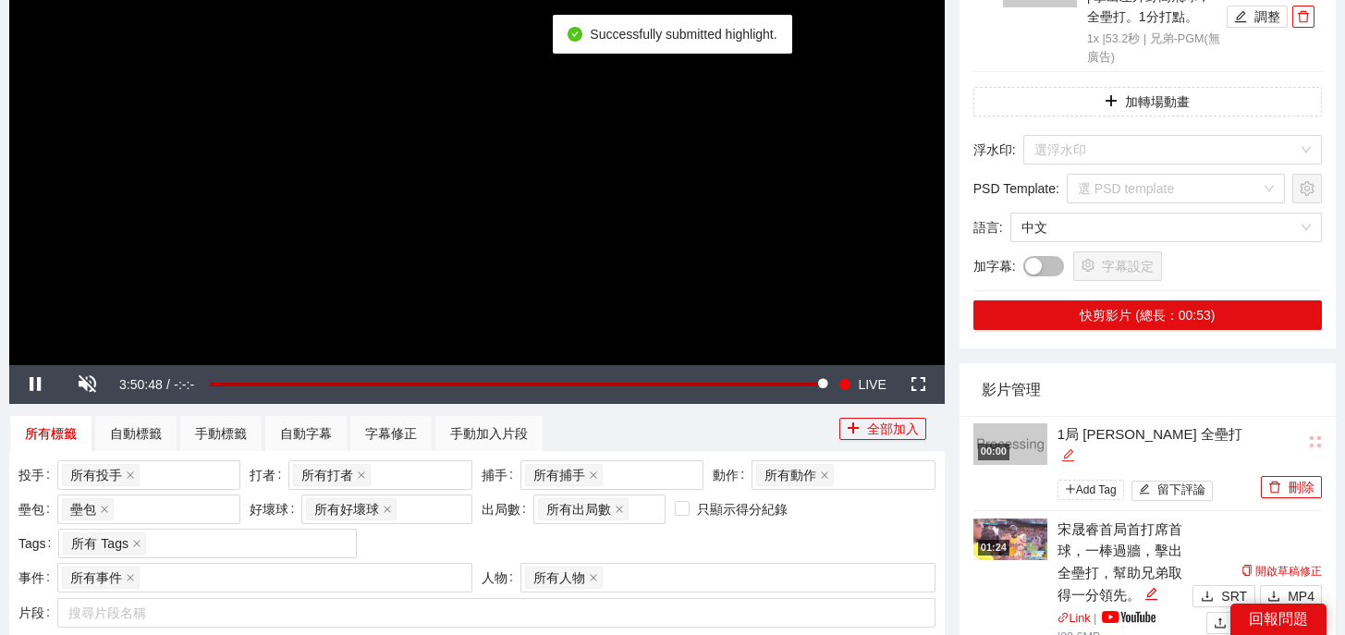
click at [1075, 448] on icon "edit" at bounding box center [1068, 455] width 14 height 14
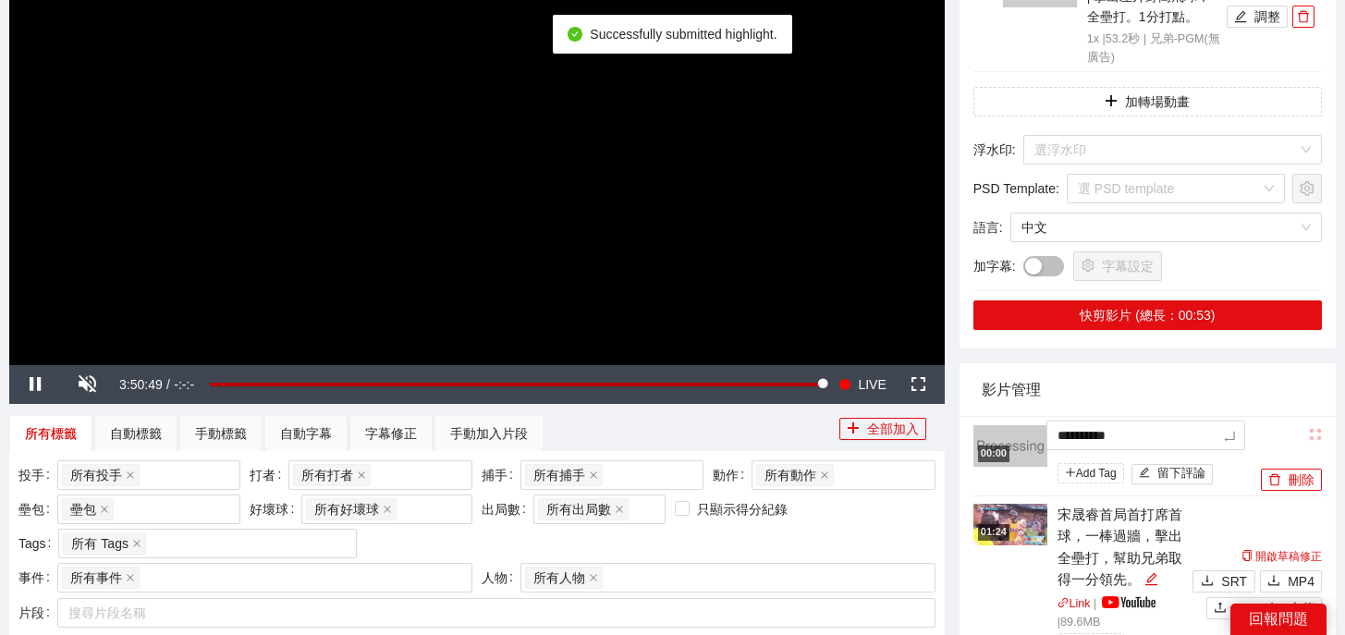
drag, startPoint x: 1202, startPoint y: 429, endPoint x: 933, endPoint y: 419, distance: 269.2
type textarea "*"
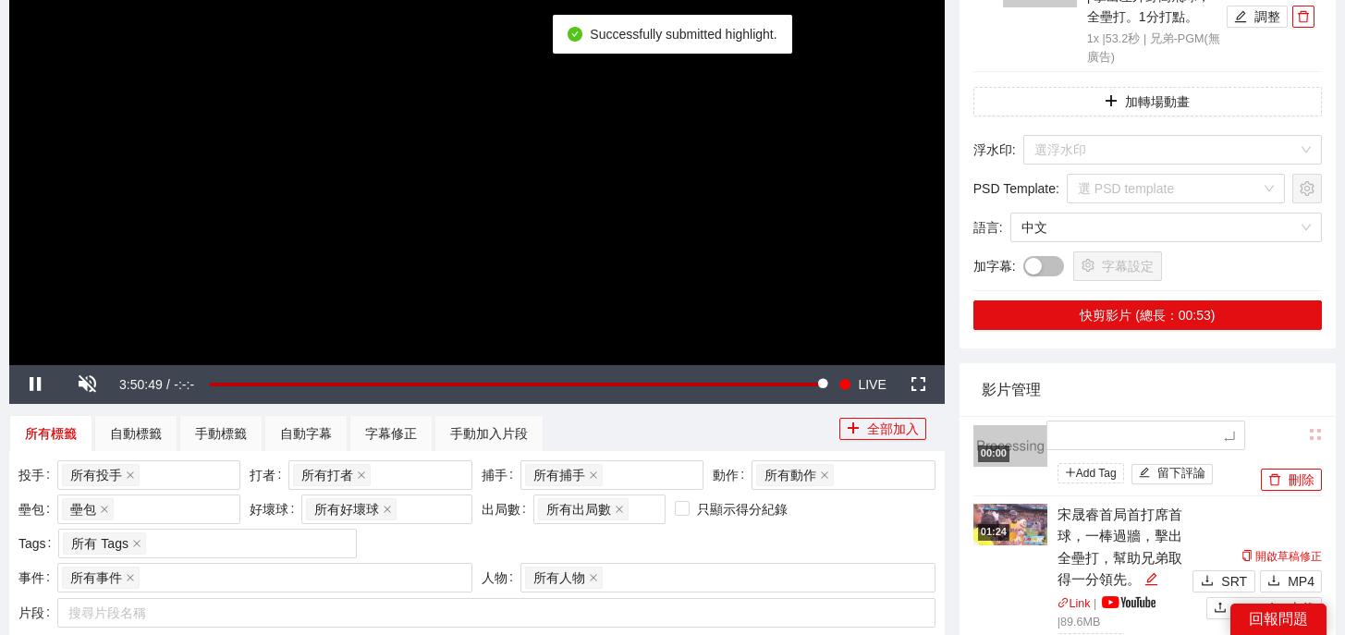
type textarea "*"
type textarea "**"
type textarea "*"
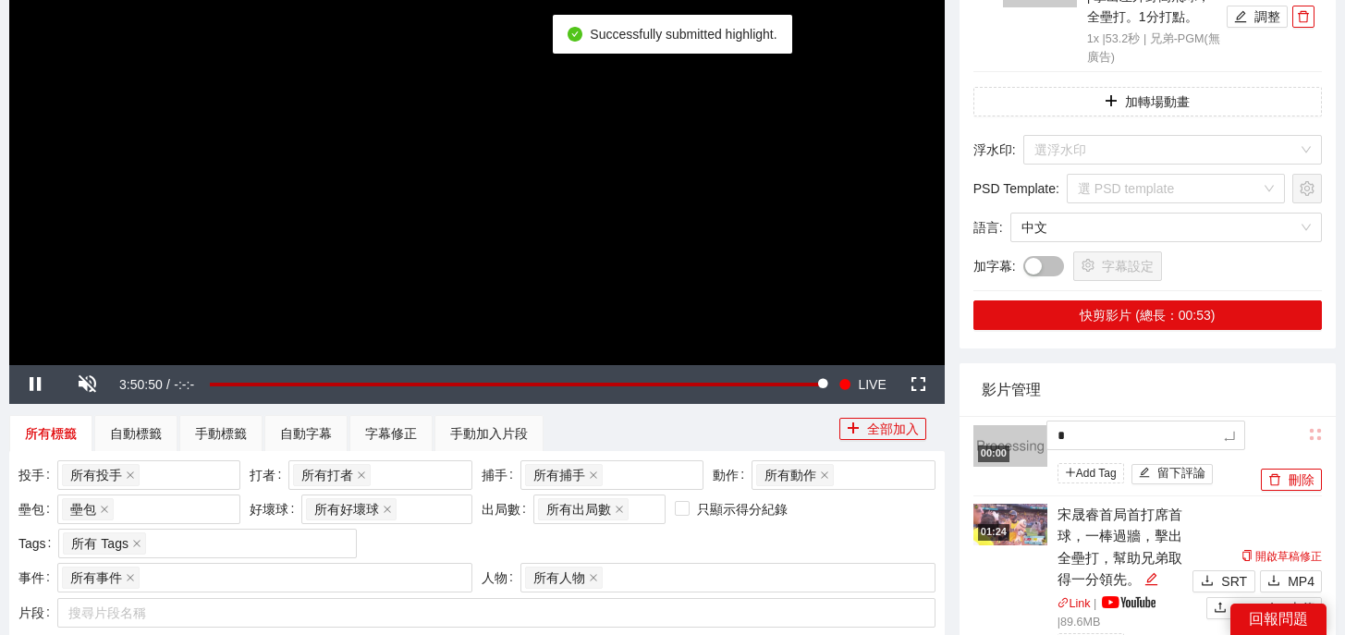
type textarea "**"
type textarea "***"
type textarea "**"
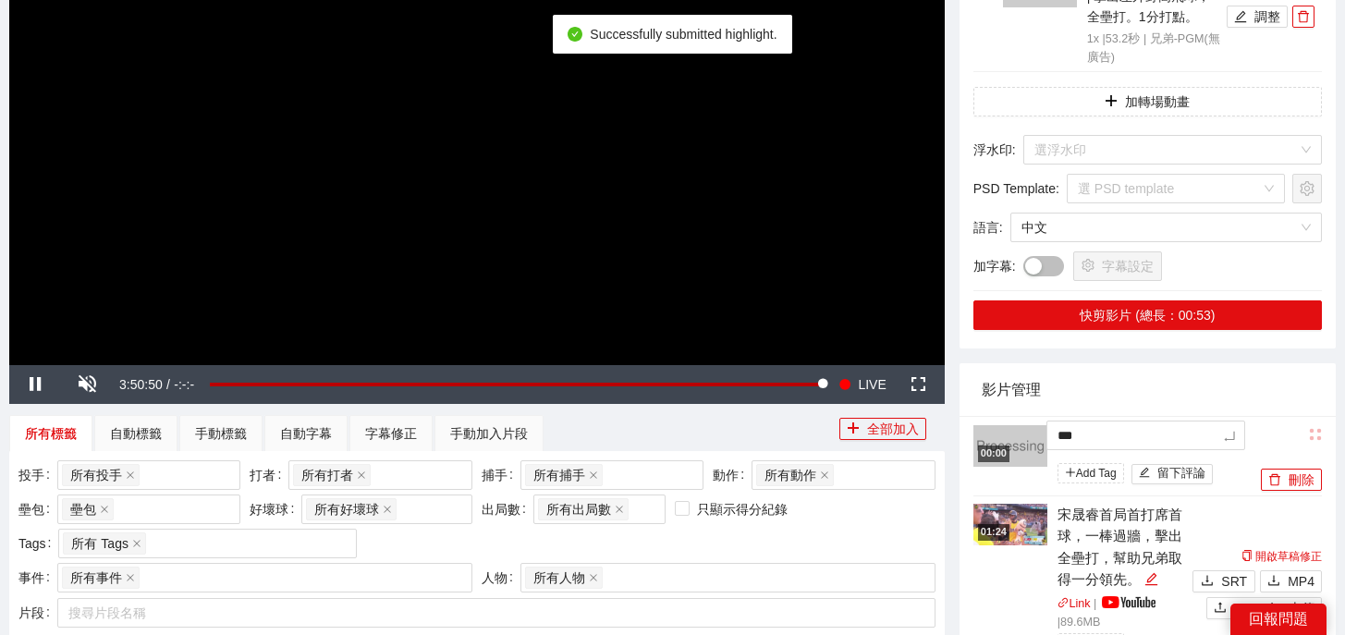
type textarea "**"
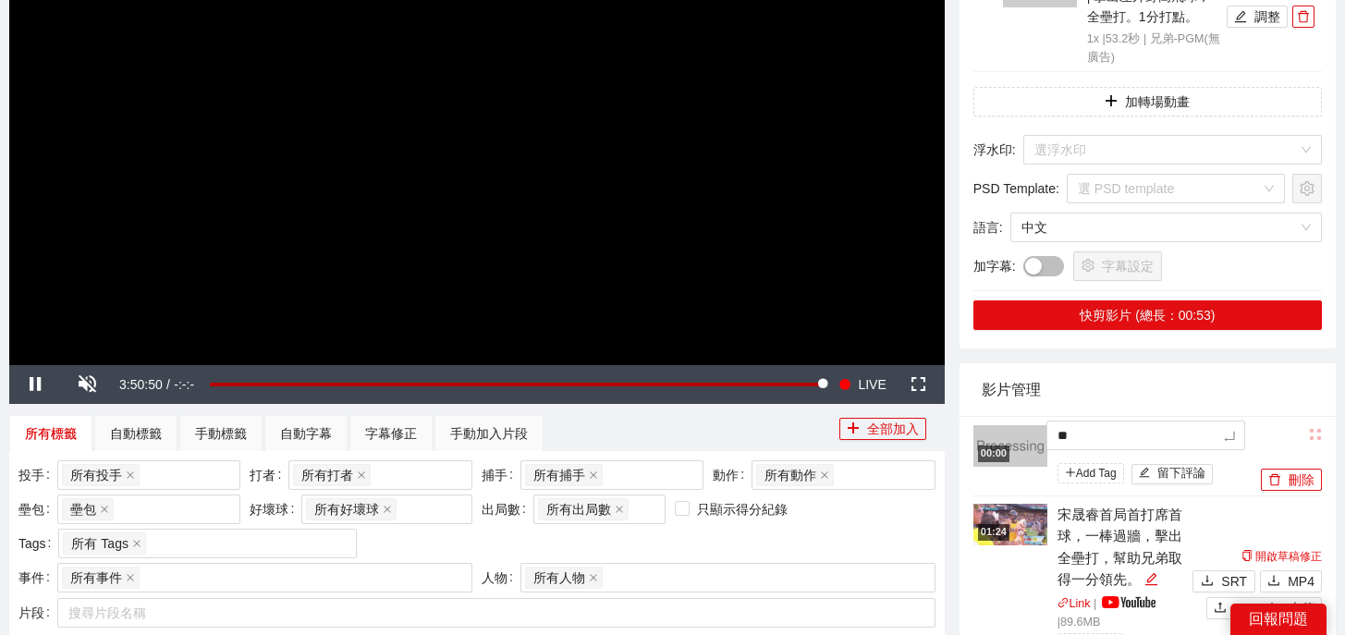
type textarea "**"
type textarea "****"
type textarea "*****"
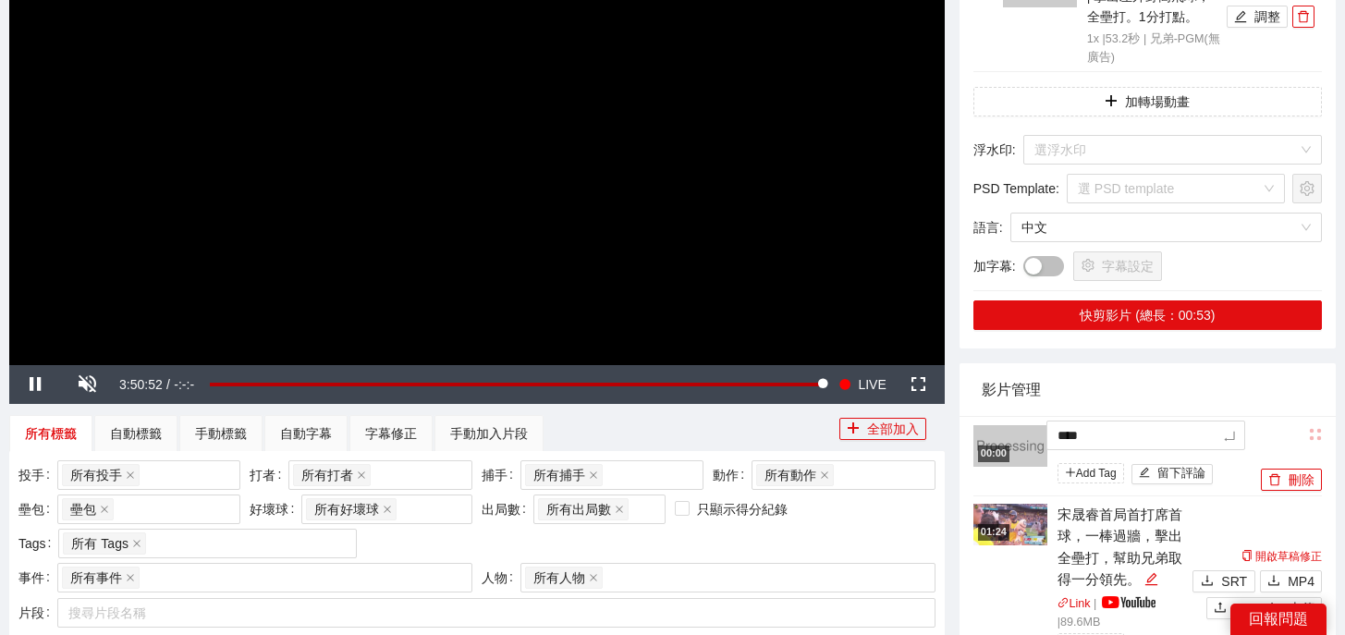
type textarea "*****"
type textarea "******"
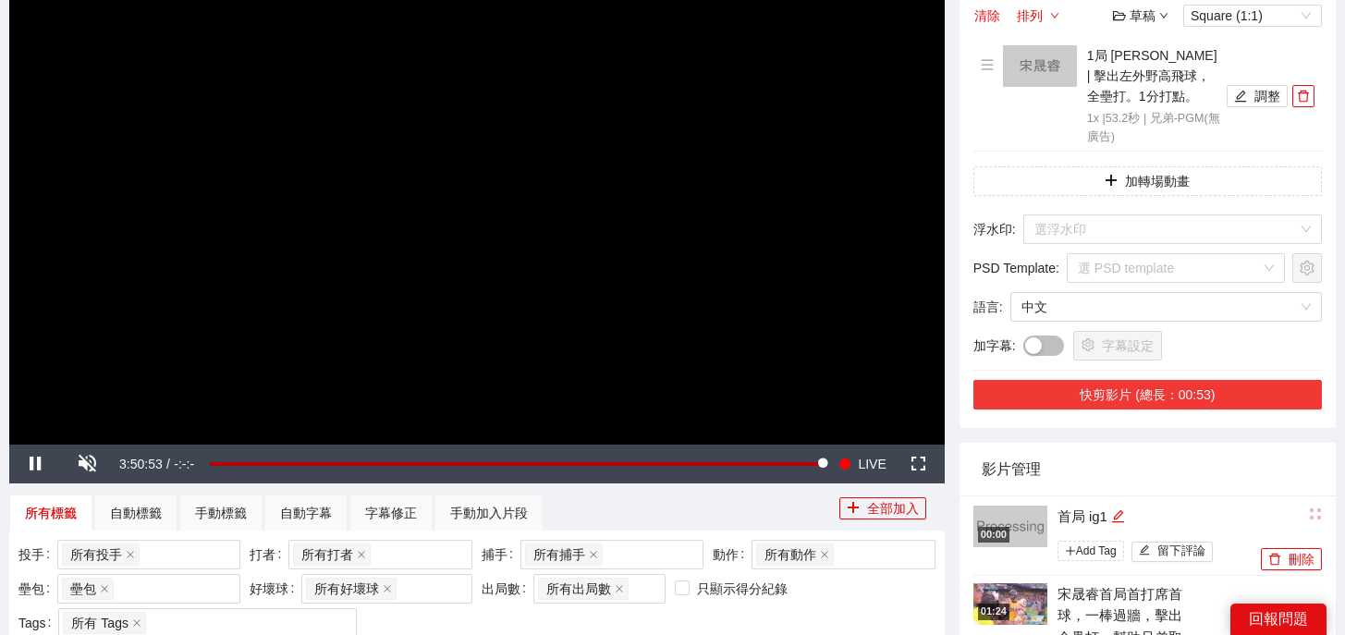
scroll to position [161, 0]
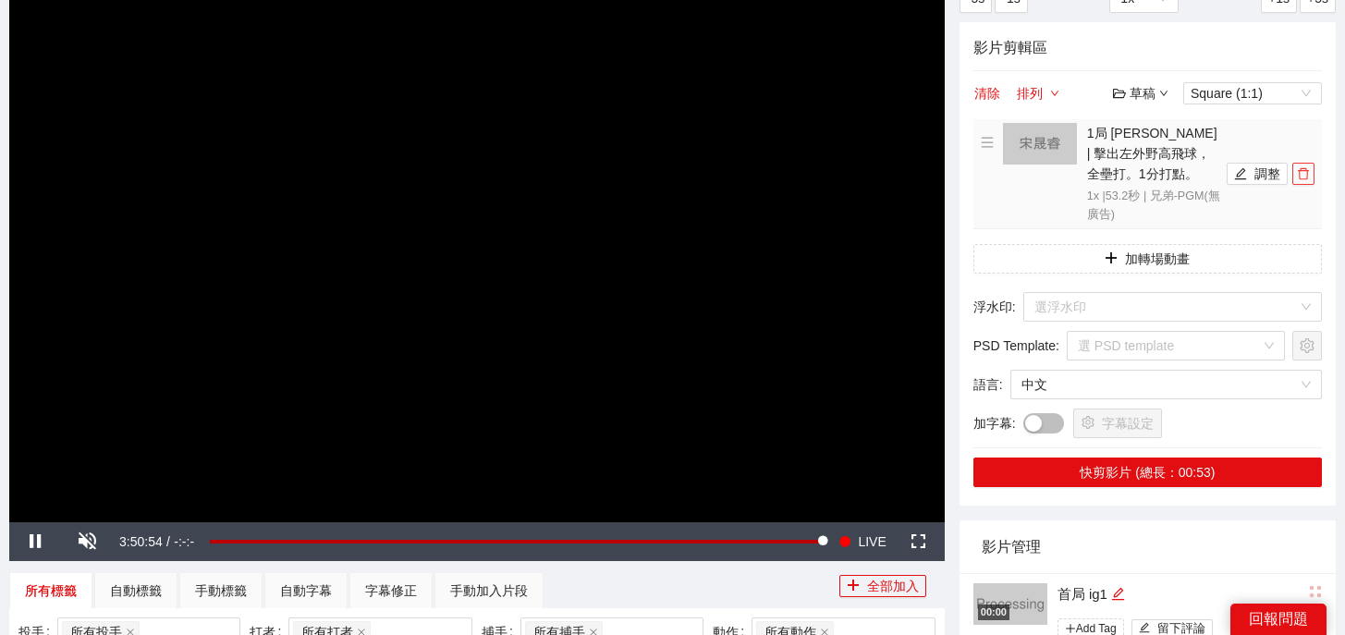
click at [1297, 177] on icon "delete" at bounding box center [1303, 173] width 13 height 13
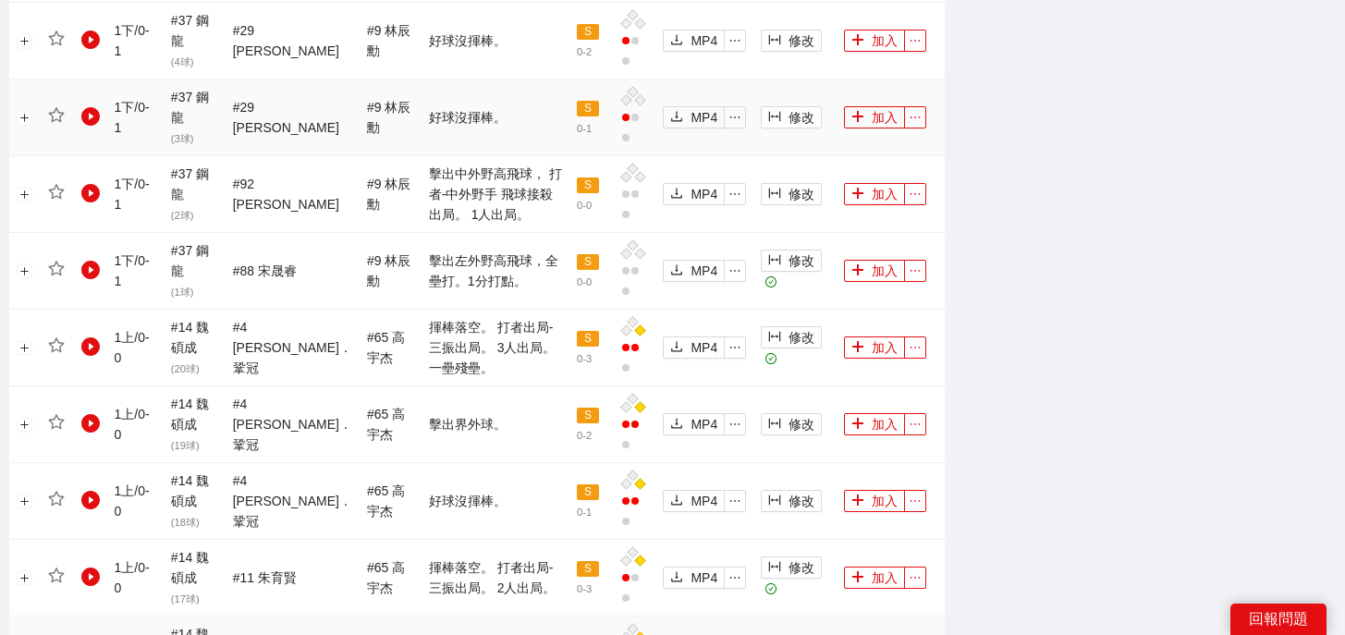
scroll to position [1650, 0]
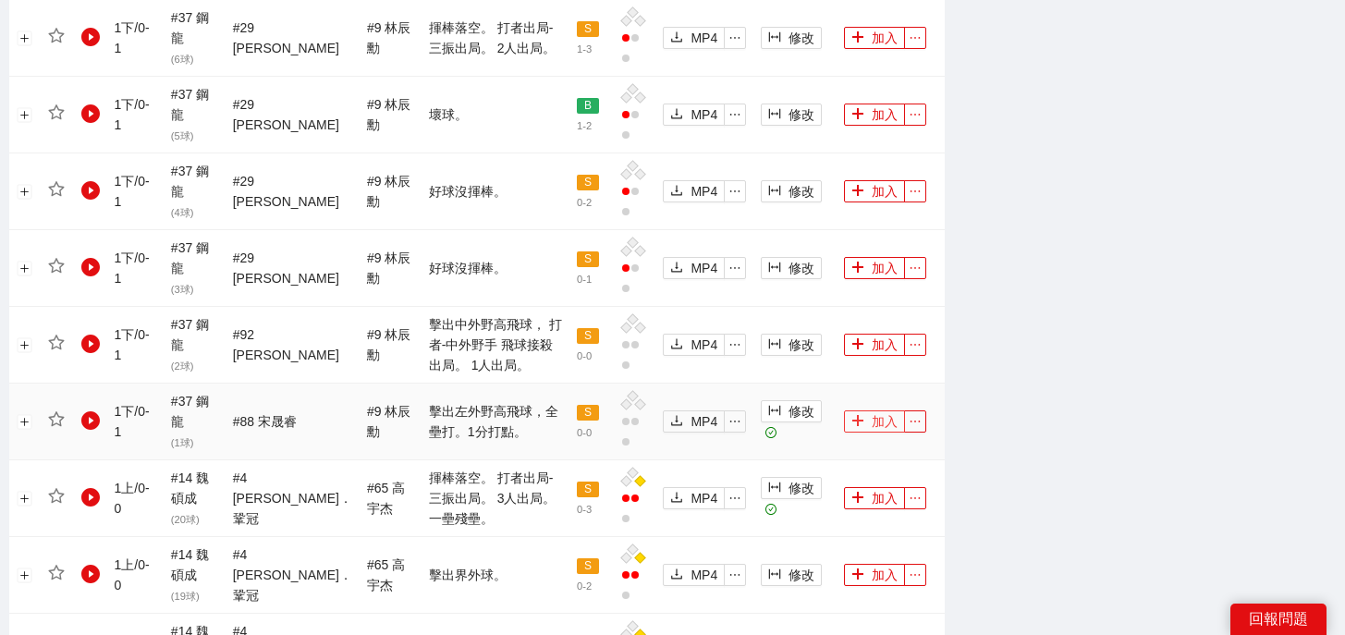
click at [858, 416] on icon "plus" at bounding box center [858, 421] width 1 height 10
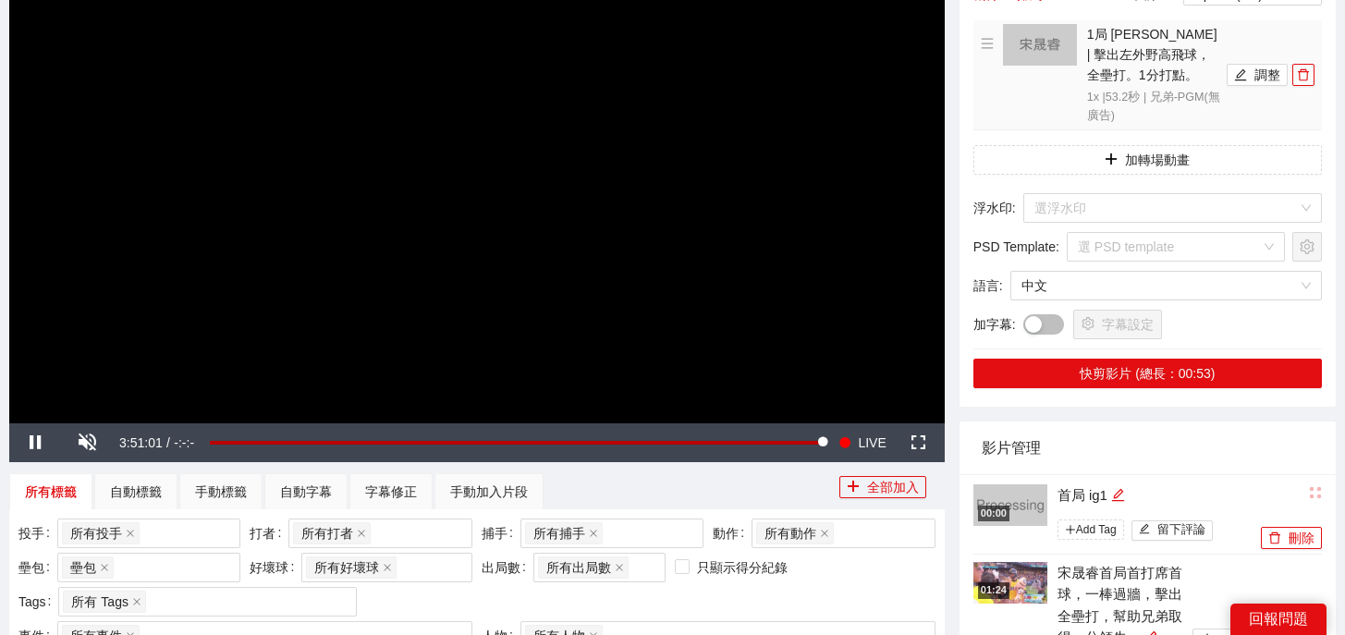
scroll to position [0, 0]
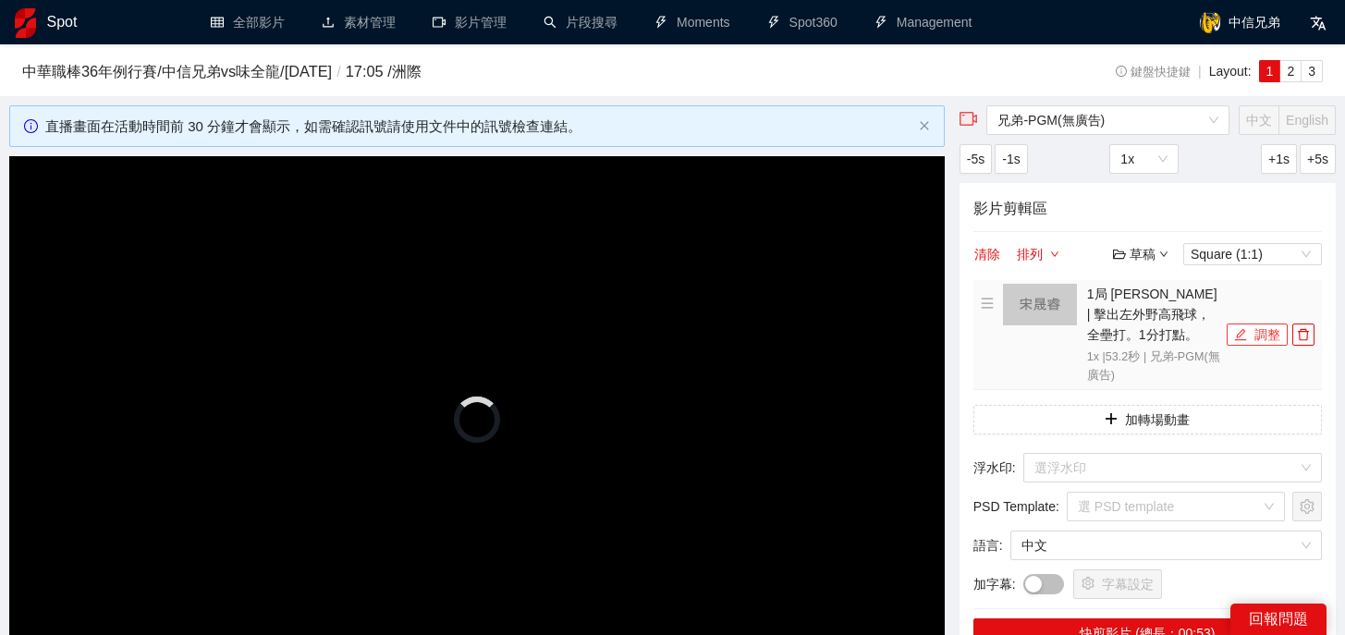
click at [1255, 338] on button "調整" at bounding box center [1257, 335] width 61 height 22
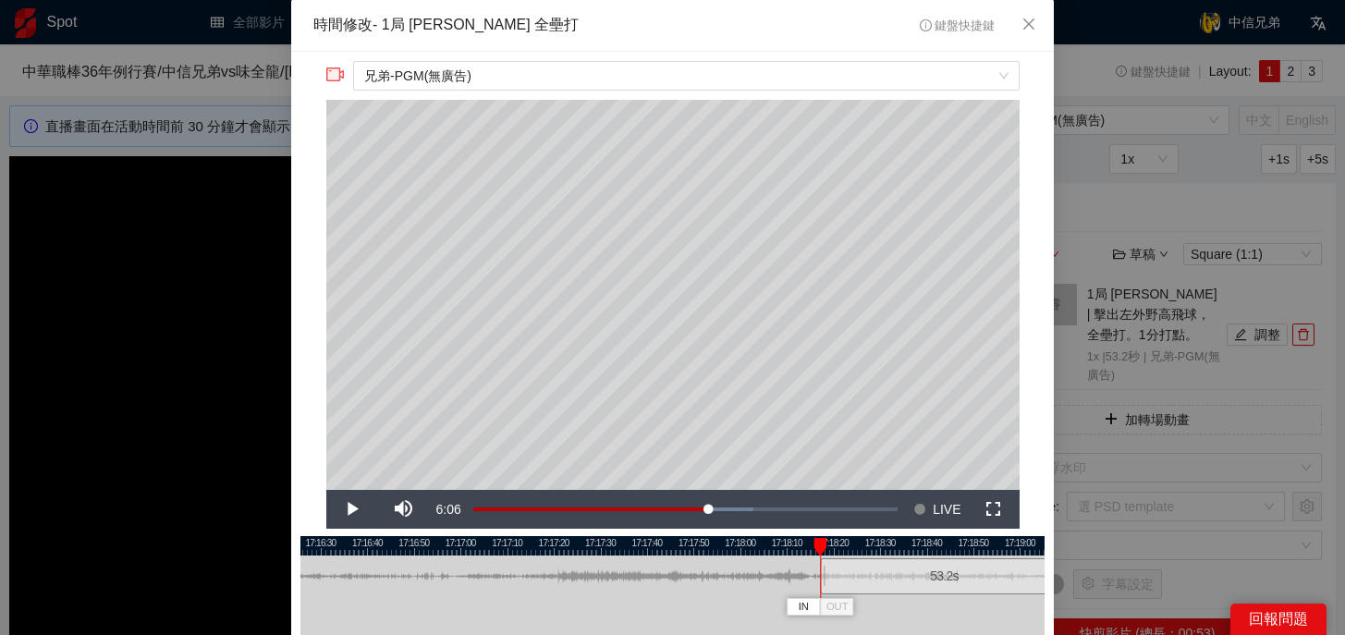
drag, startPoint x: 687, startPoint y: 576, endPoint x: 958, endPoint y: 585, distance: 271.9
click at [958, 585] on div "53.2 s" at bounding box center [944, 576] width 248 height 36
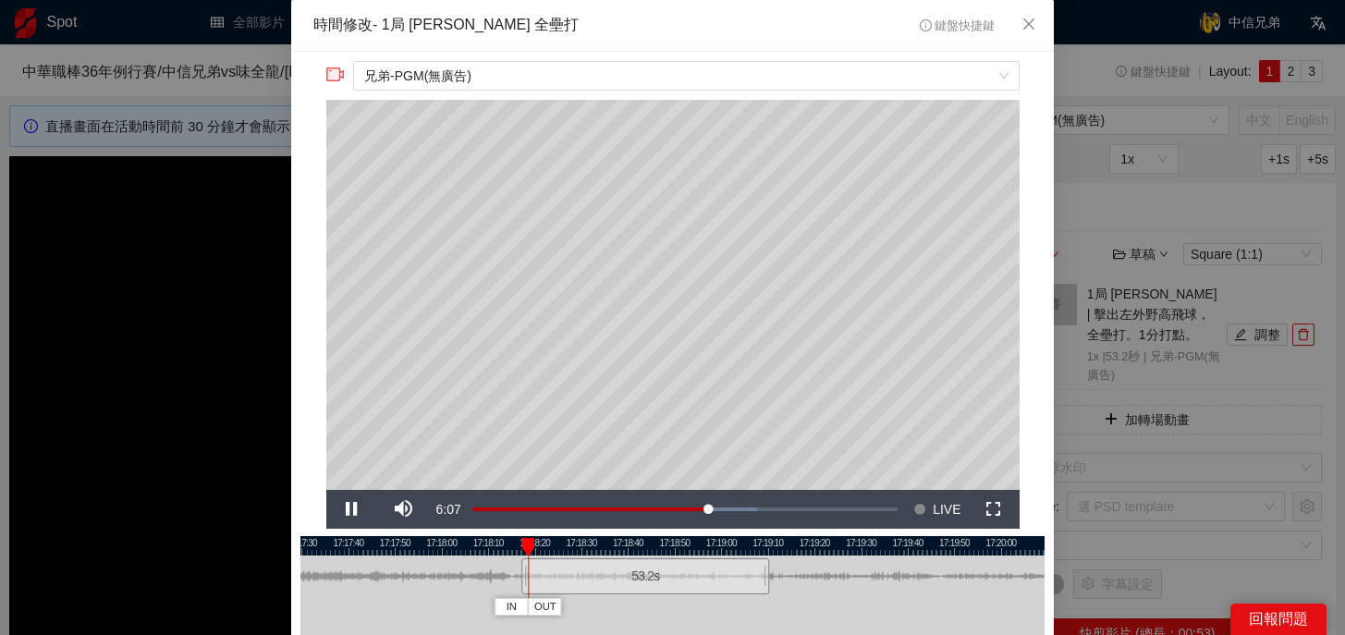
drag, startPoint x: 981, startPoint y: 547, endPoint x: 682, endPoint y: 554, distance: 298.6
click at [682, 554] on div at bounding box center [374, 545] width 744 height 19
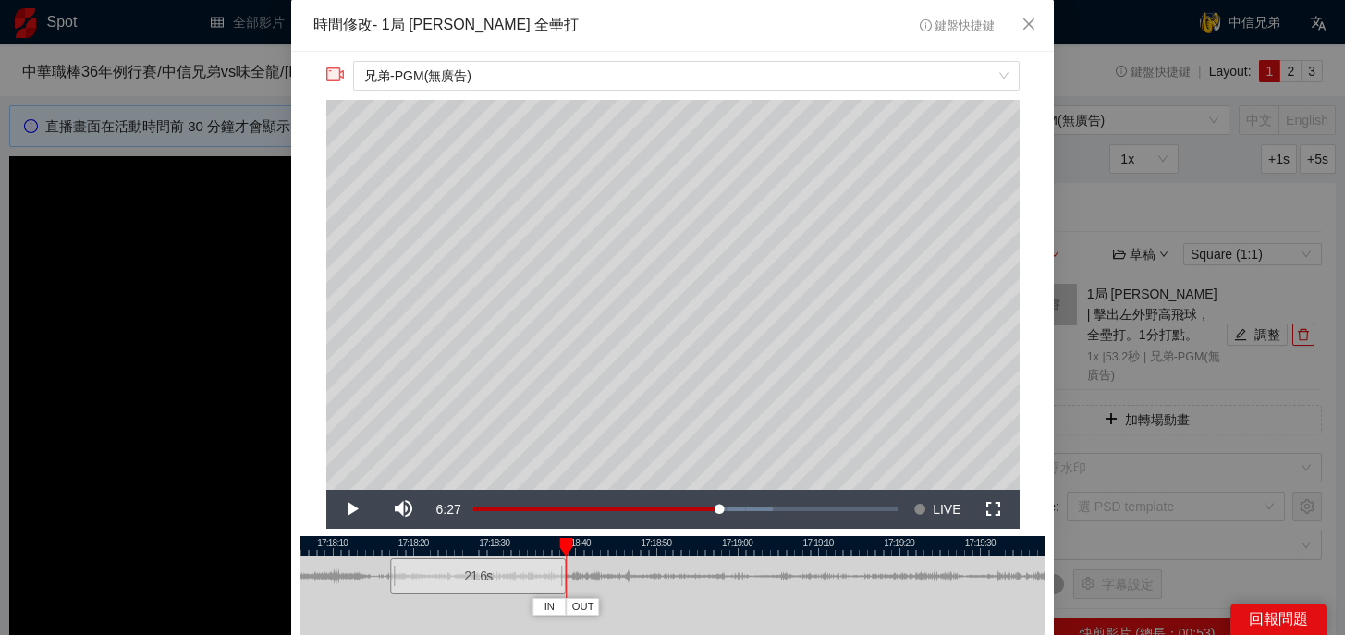
drag, startPoint x: 816, startPoint y: 587, endPoint x: 561, endPoint y: 582, distance: 255.1
click at [561, 582] on div at bounding box center [562, 576] width 11 height 42
drag, startPoint x: 562, startPoint y: 544, endPoint x: 528, endPoint y: 547, distance: 34.3
click at [528, 545] on div at bounding box center [530, 547] width 13 height 18
drag, startPoint x: 799, startPoint y: 548, endPoint x: 505, endPoint y: 565, distance: 294.4
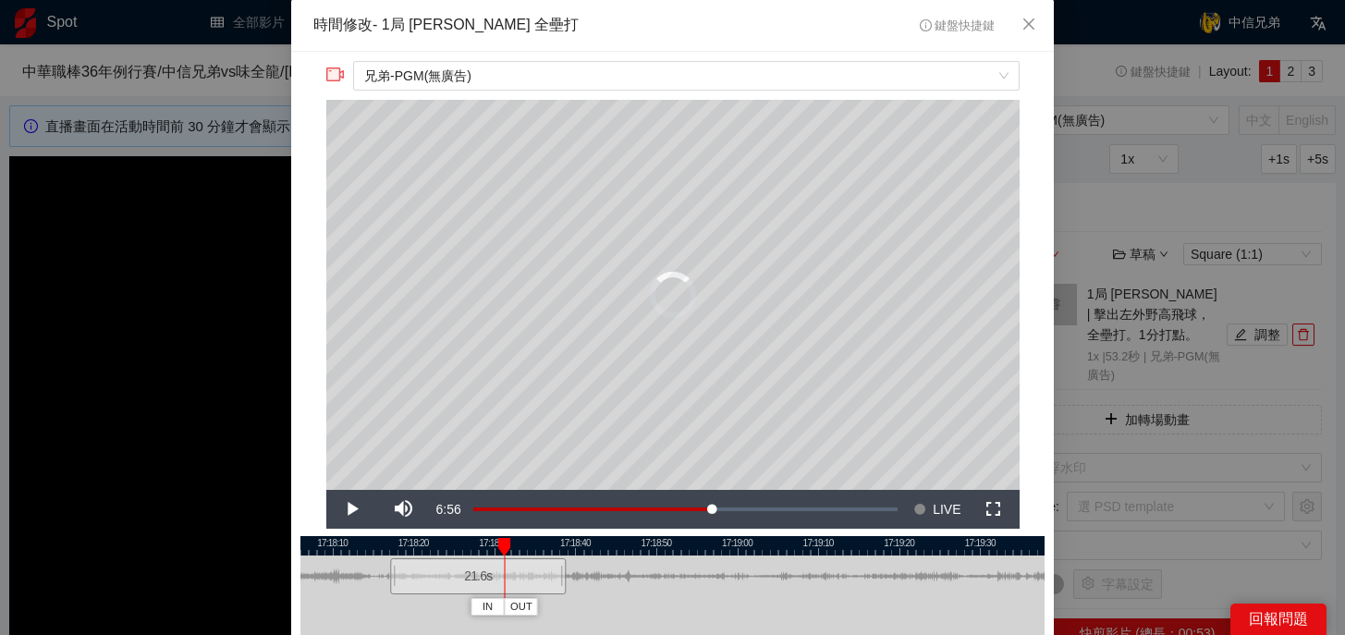
click at [505, 565] on div "17:18:00 17:18:10 17:18:20 17:18:30 17:18:40 17:18:50 17:19:00 17:19:10 17:19:2…" at bounding box center [672, 620] width 744 height 169
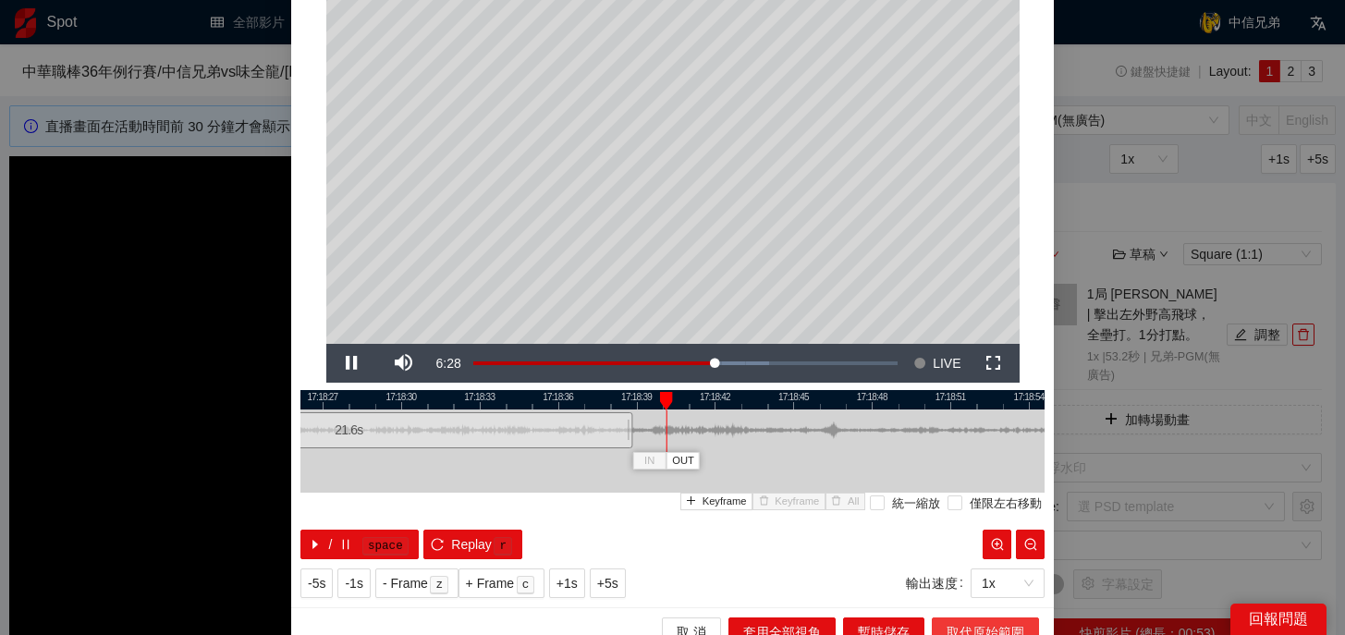
scroll to position [166, 0]
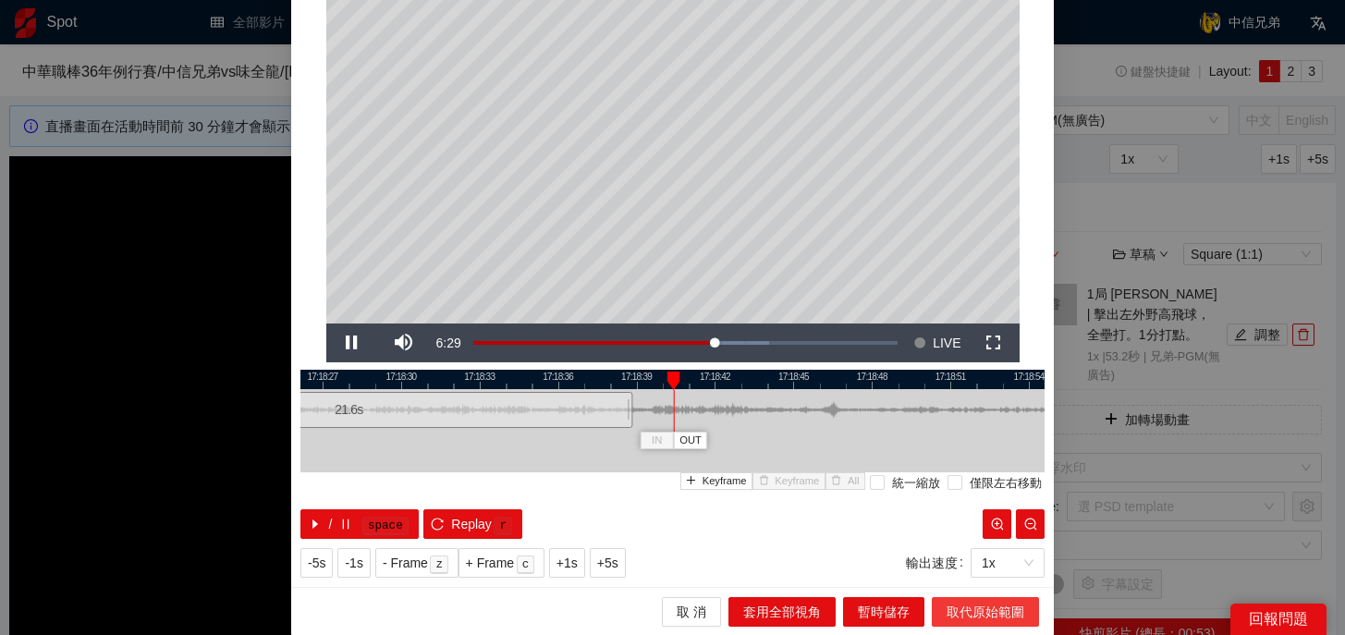
click at [986, 614] on span "取代原始範圍" at bounding box center [985, 612] width 78 height 20
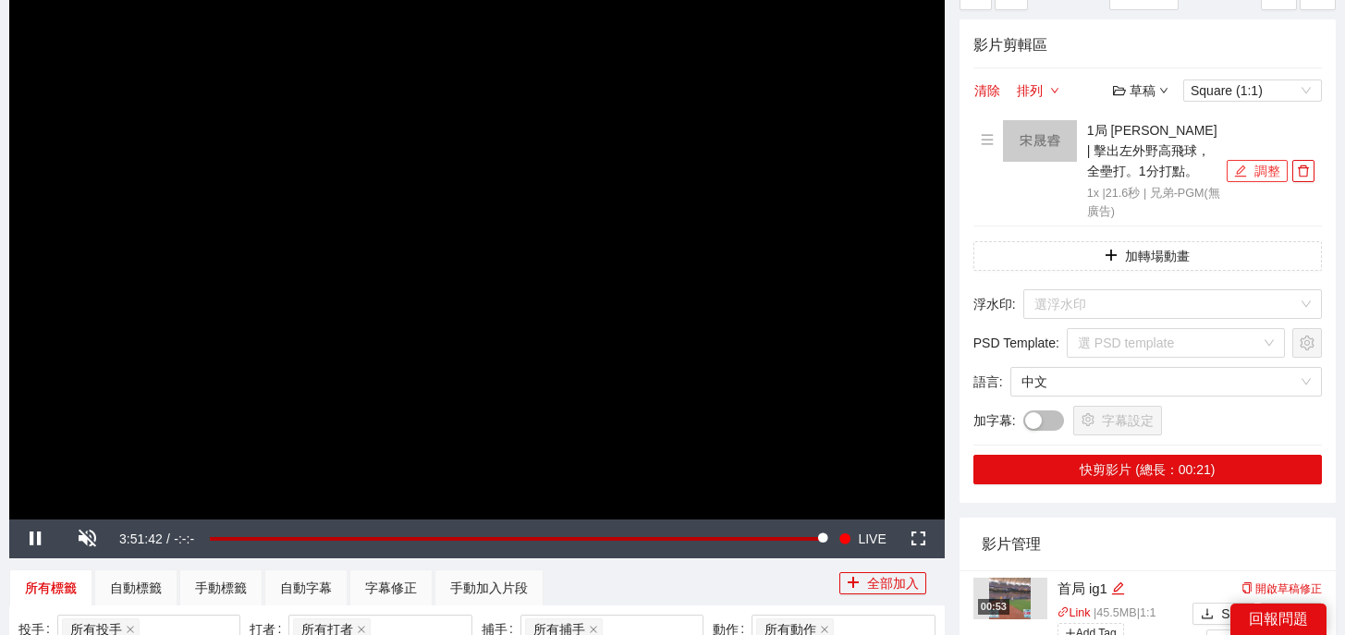
scroll to position [199, 0]
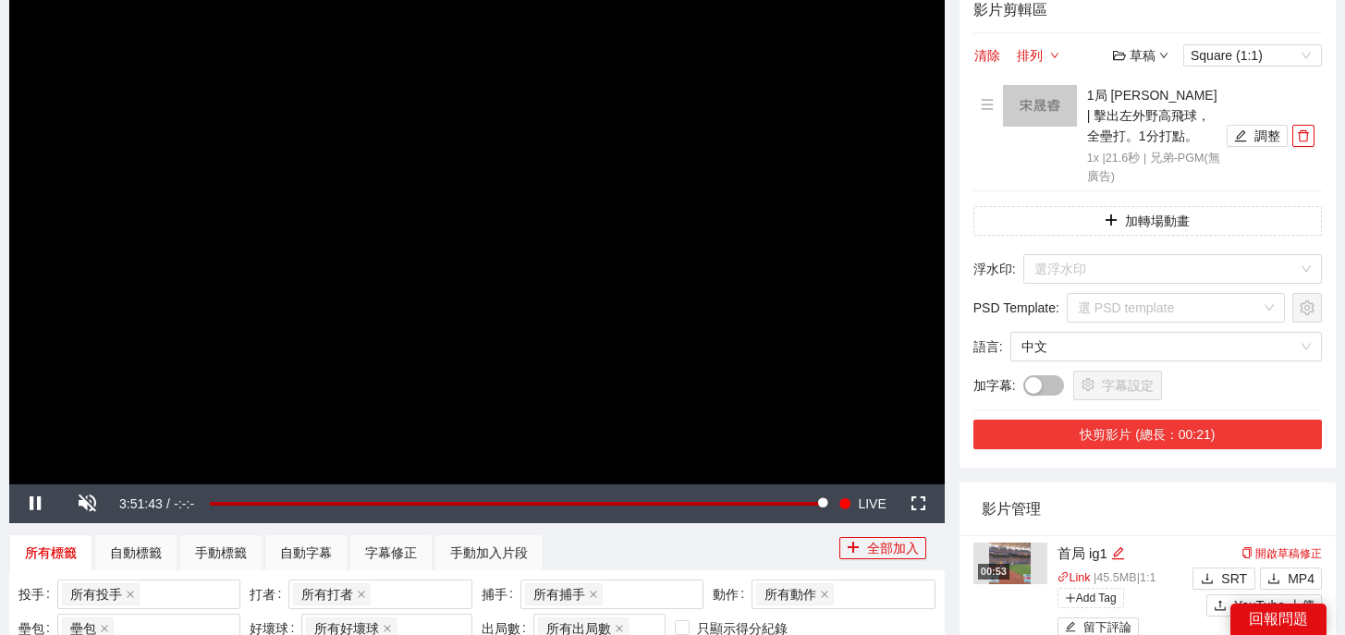
click at [1151, 435] on button "快剪影片 (總長：00:21)" at bounding box center [1147, 435] width 348 height 30
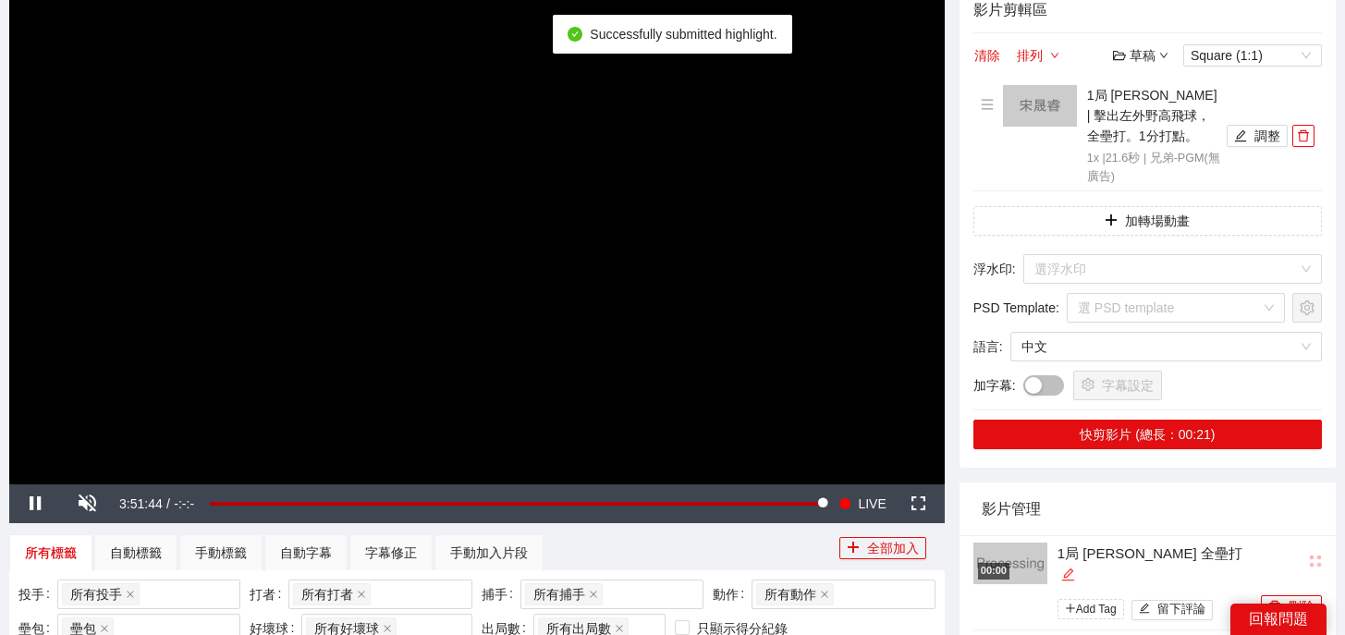
click at [1075, 568] on icon "edit" at bounding box center [1068, 575] width 14 height 14
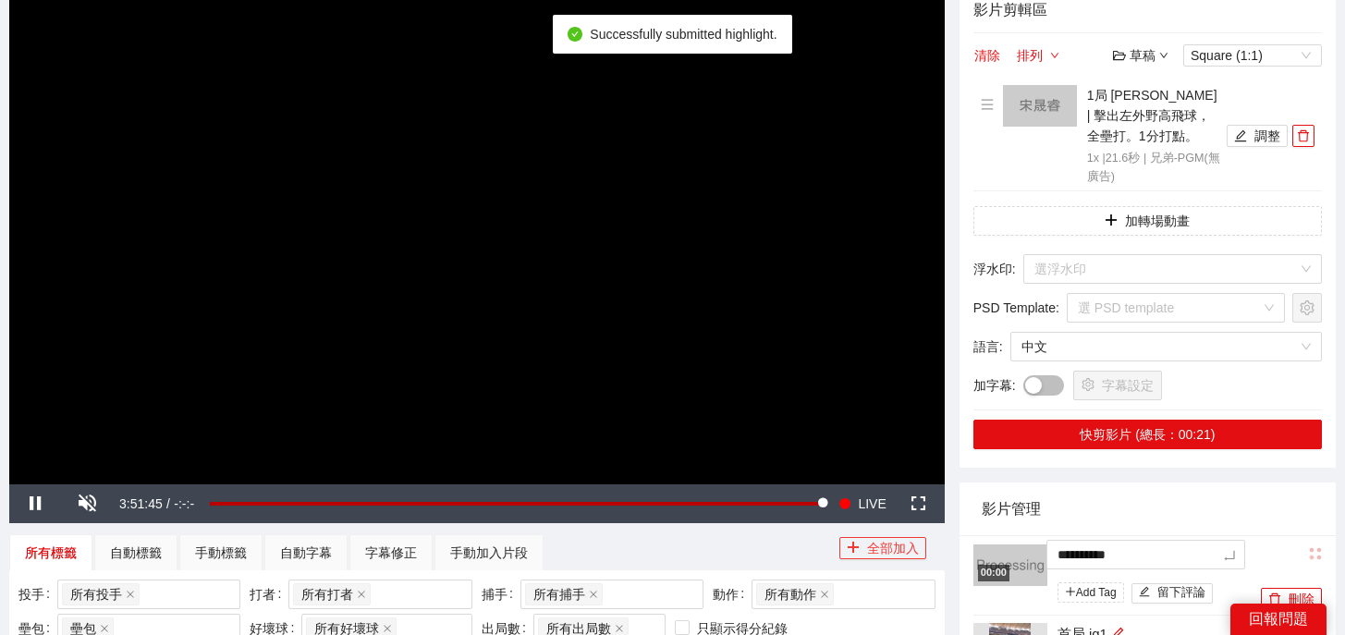
drag, startPoint x: 1178, startPoint y: 553, endPoint x: 843, endPoint y: 544, distance: 335.6
type textarea "*"
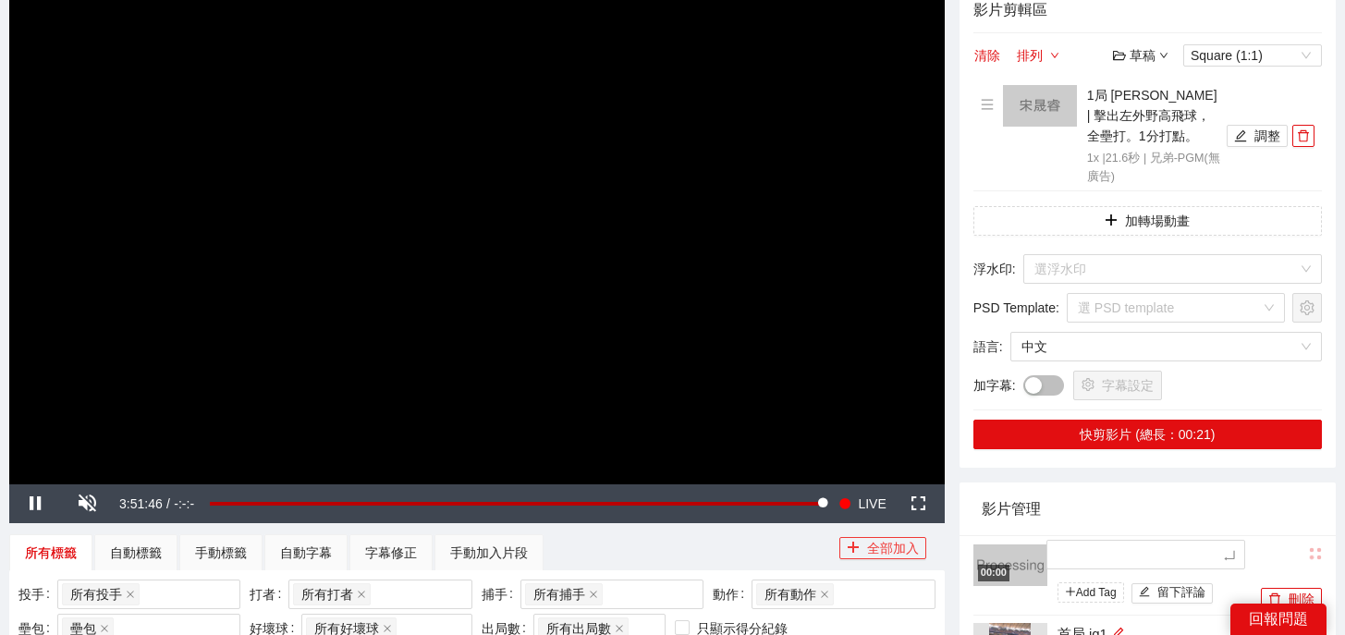
type textarea "*"
type textarea "**"
type textarea "*"
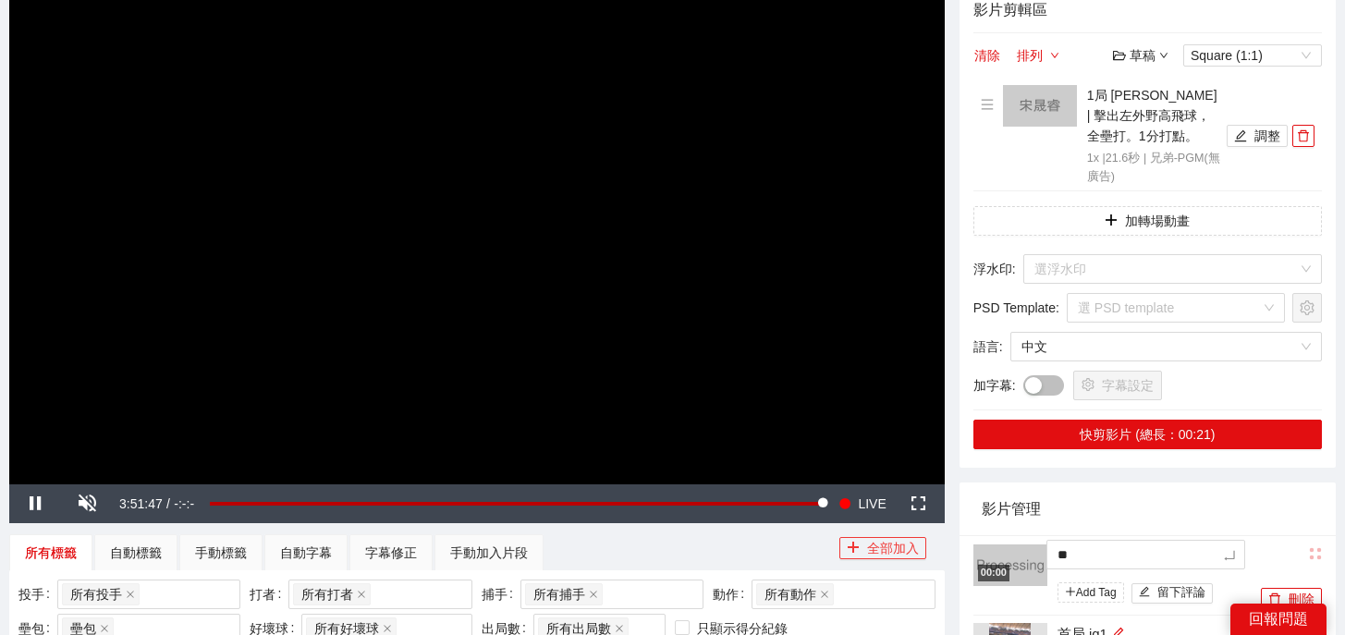
type textarea "*"
type textarea "**"
type textarea "***"
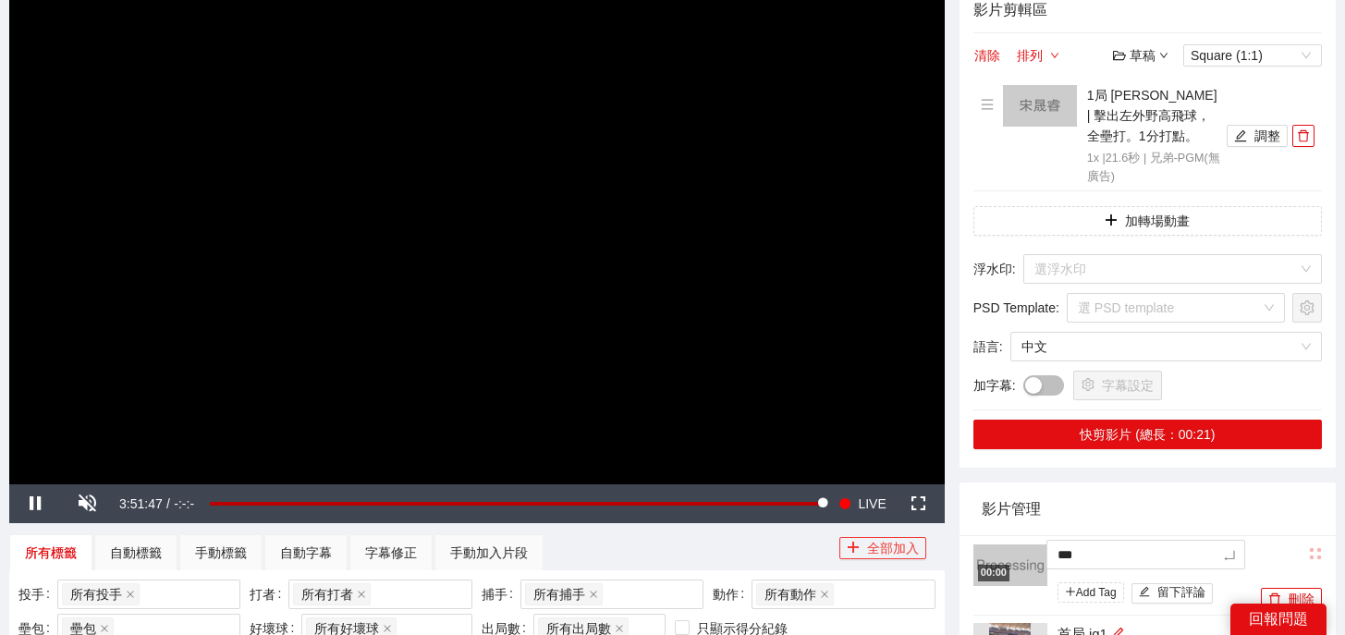
type textarea "**"
type textarea "****"
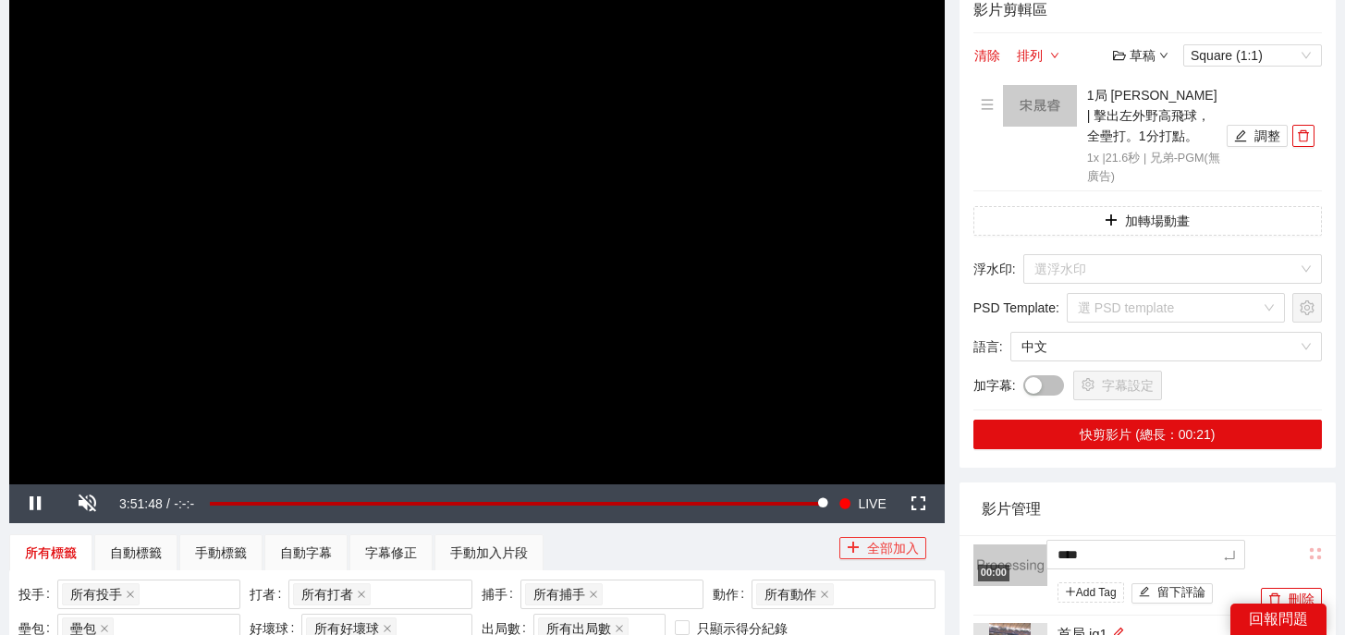
type textarea "*****"
type textarea "******"
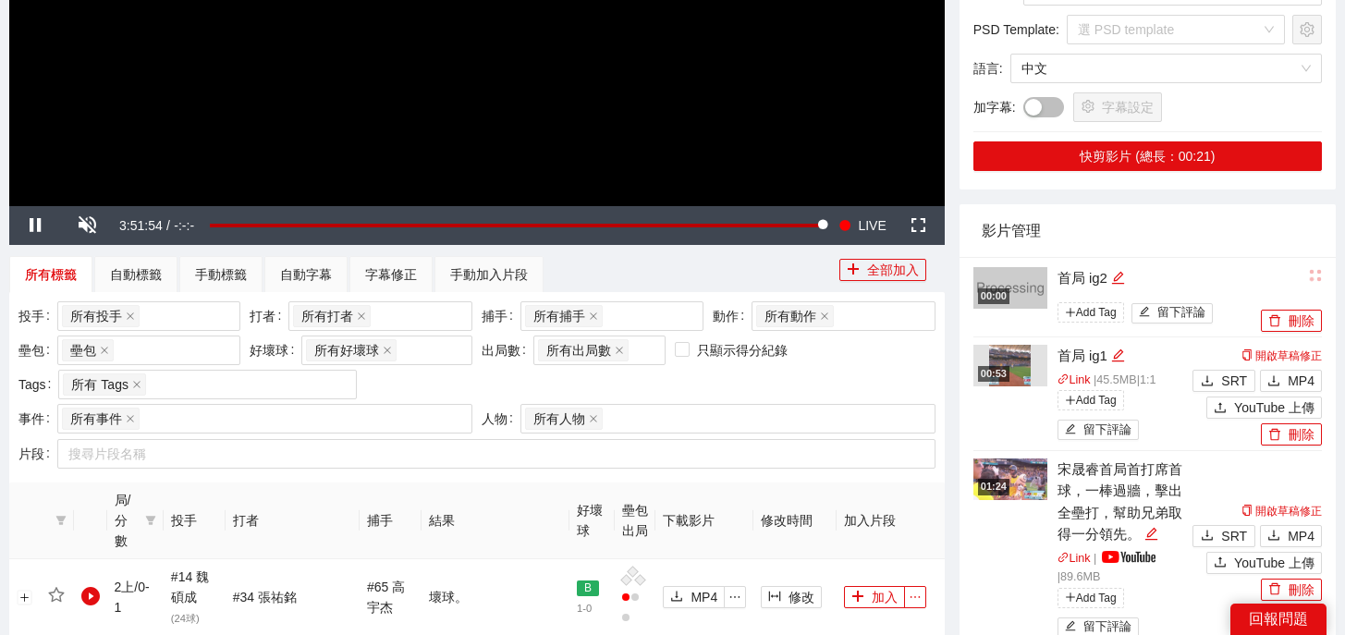
scroll to position [476, 0]
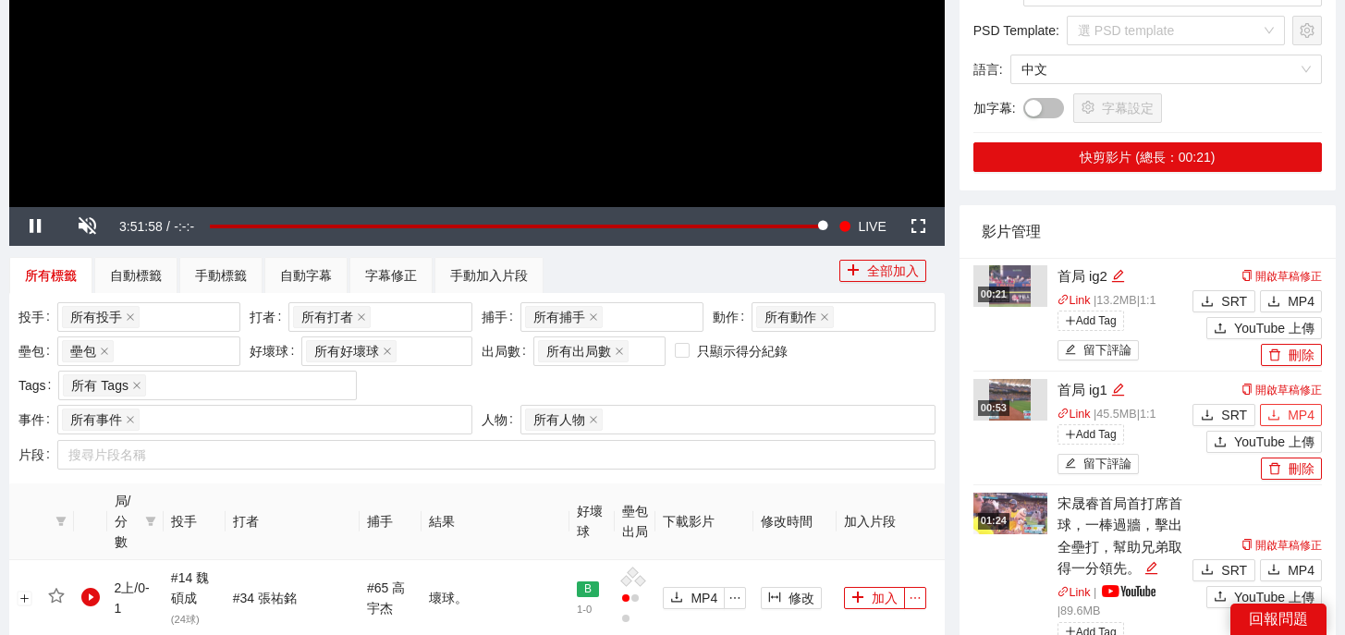
click at [1284, 410] on button "MP4" at bounding box center [1291, 415] width 62 height 22
click at [1302, 303] on span "MP4" at bounding box center [1301, 301] width 27 height 20
